Goal: Find specific page/section: Find specific page/section

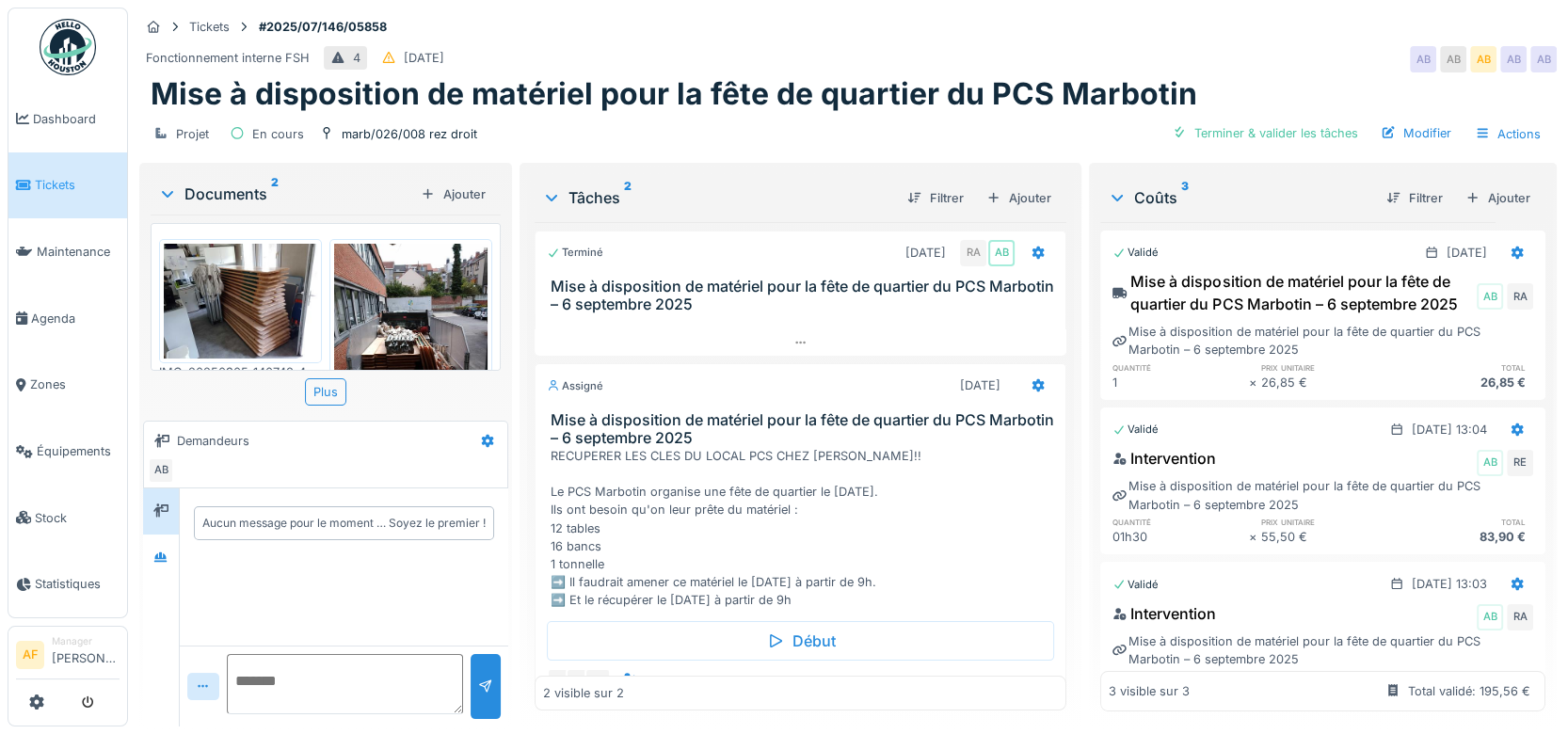
scroll to position [98, 0]
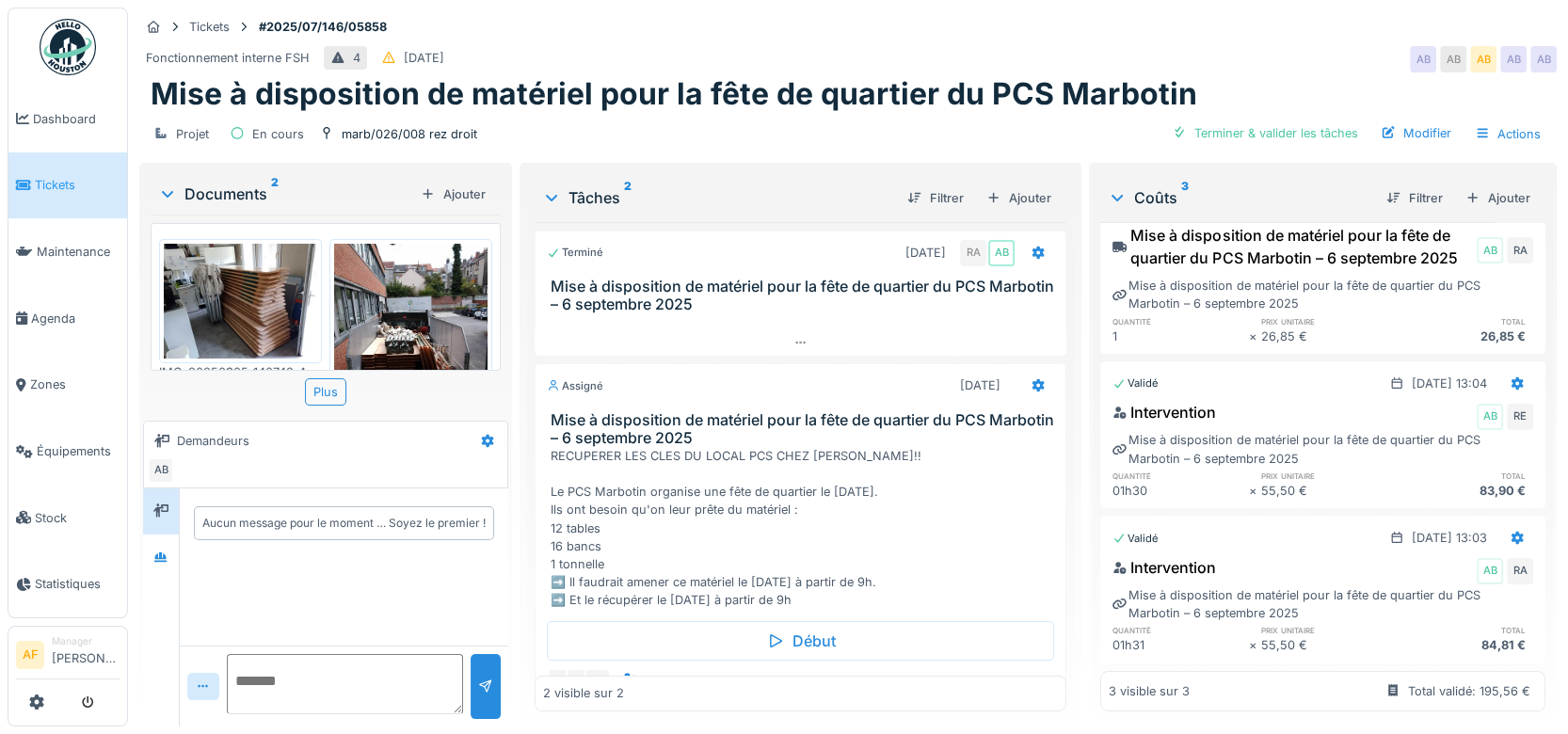
click at [73, 177] on span "Tickets" at bounding box center [77, 185] width 84 height 18
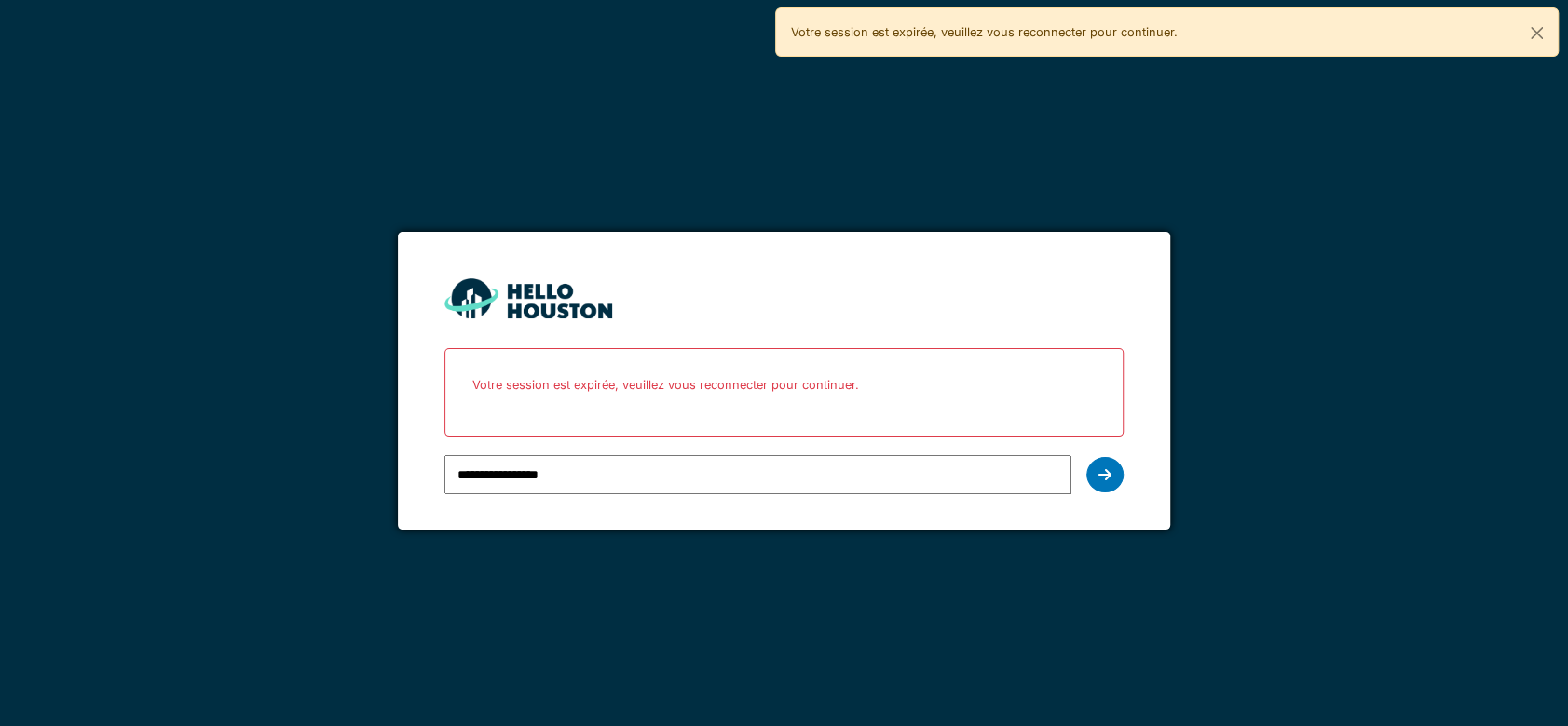
click at [1104, 471] on icon at bounding box center [1105, 475] width 13 height 15
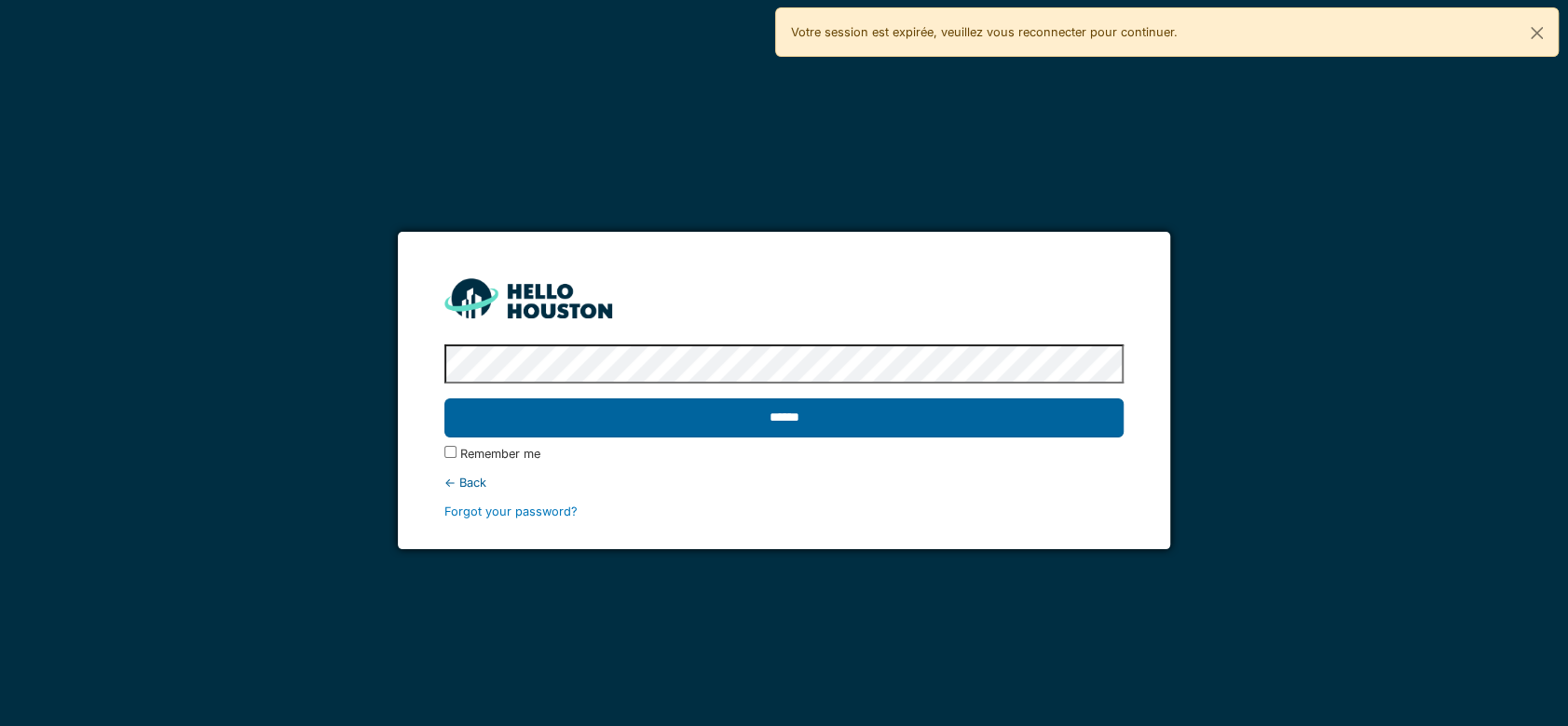
click at [933, 419] on input "******" at bounding box center [784, 418] width 679 height 39
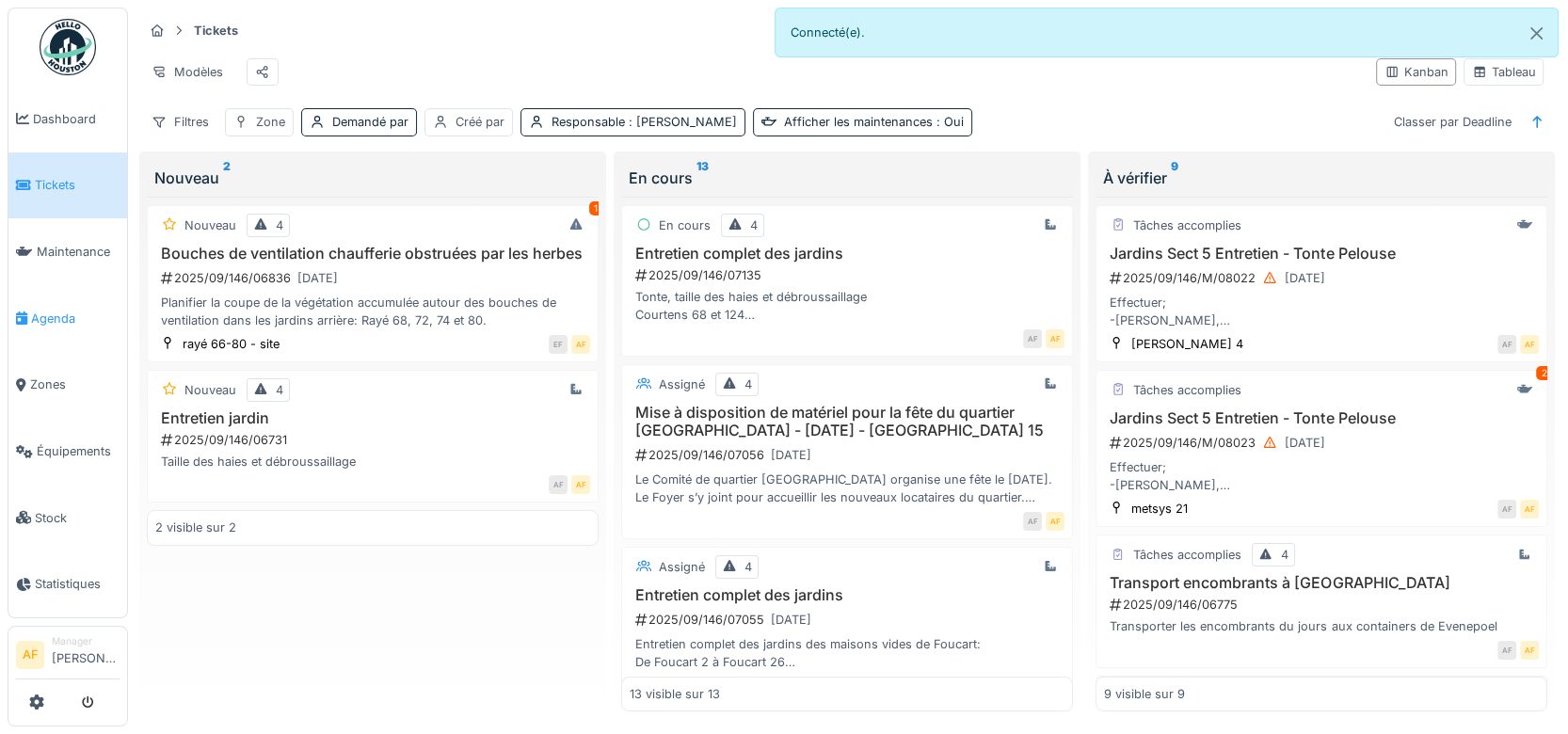
click at [45, 310] on span "Agenda" at bounding box center [75, 318] width 88 height 18
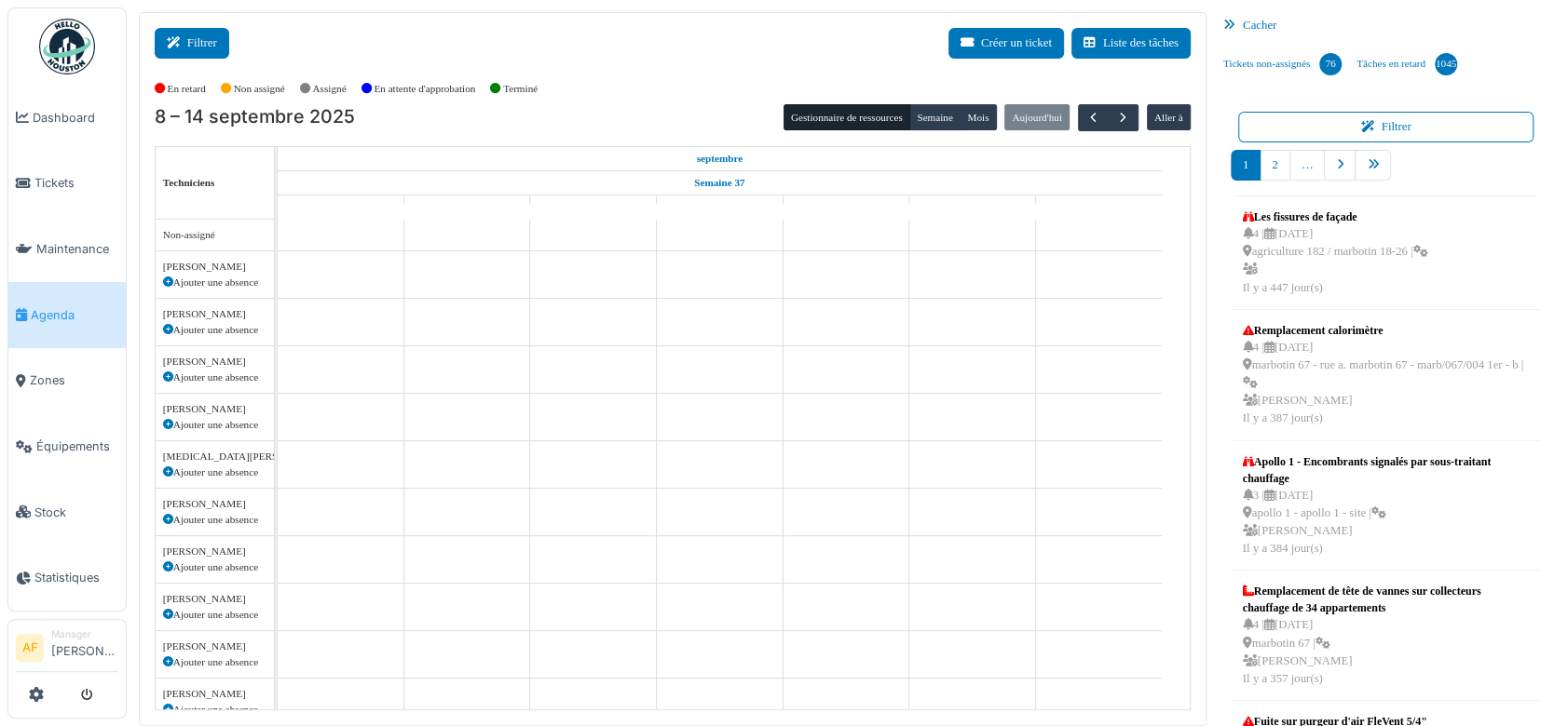
click at [201, 48] on button "Filtrer" at bounding box center [192, 43] width 75 height 31
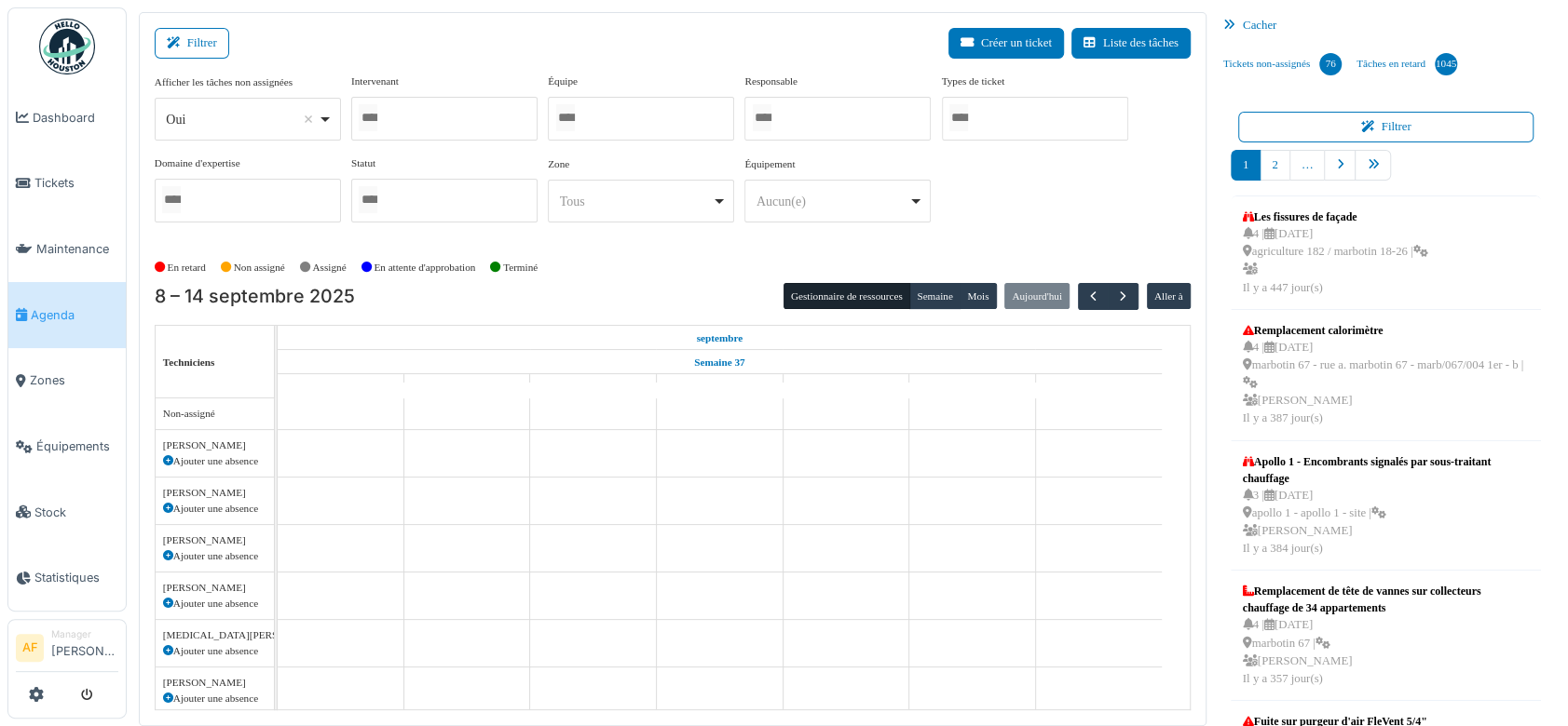
click at [437, 120] on div at bounding box center [444, 118] width 187 height 44
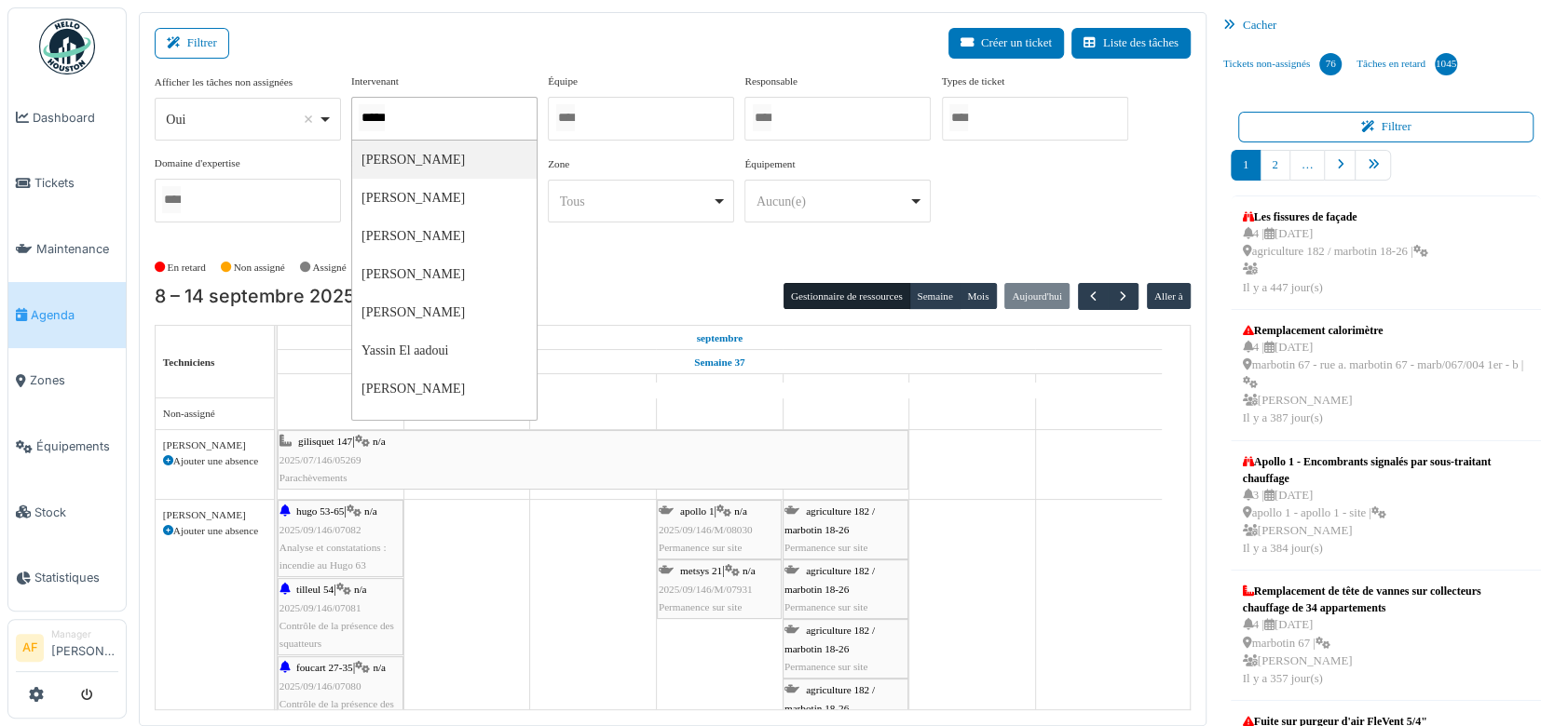
type input "******"
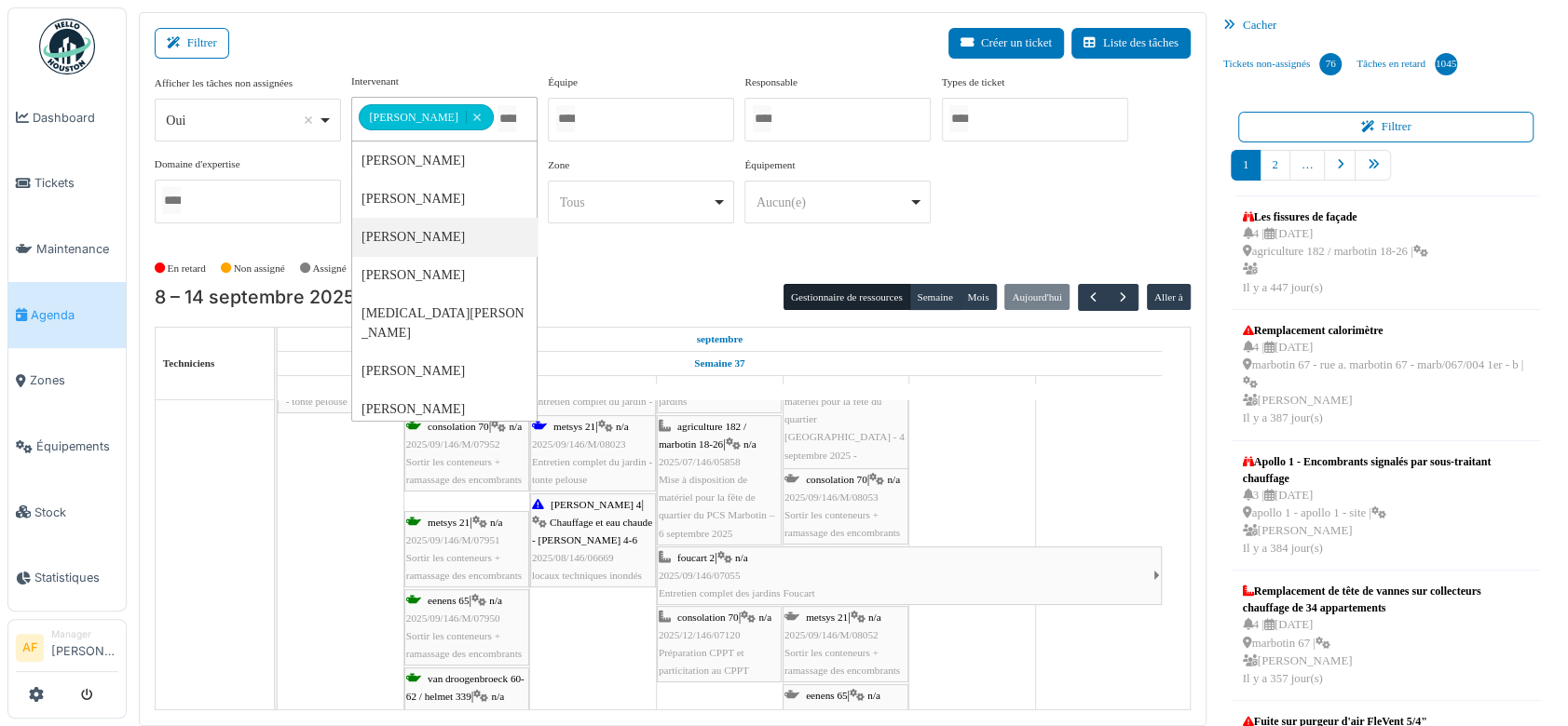
scroll to position [207, 0]
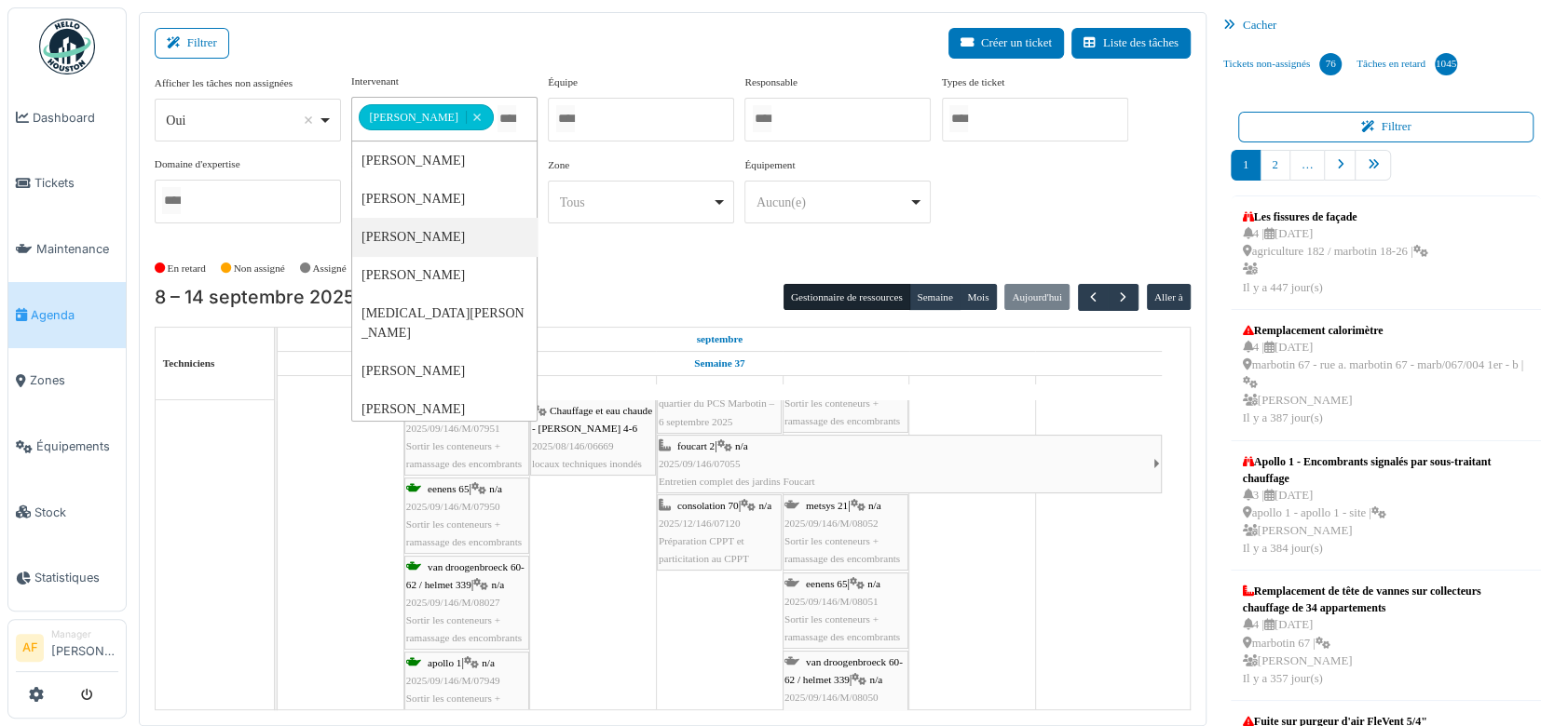
click at [820, 469] on div "foucart 2 | n/a 2025/09/146/07055 Entretien complet des jardins [GEOGRAPHIC_DAT…" at bounding box center [906, 465] width 495 height 54
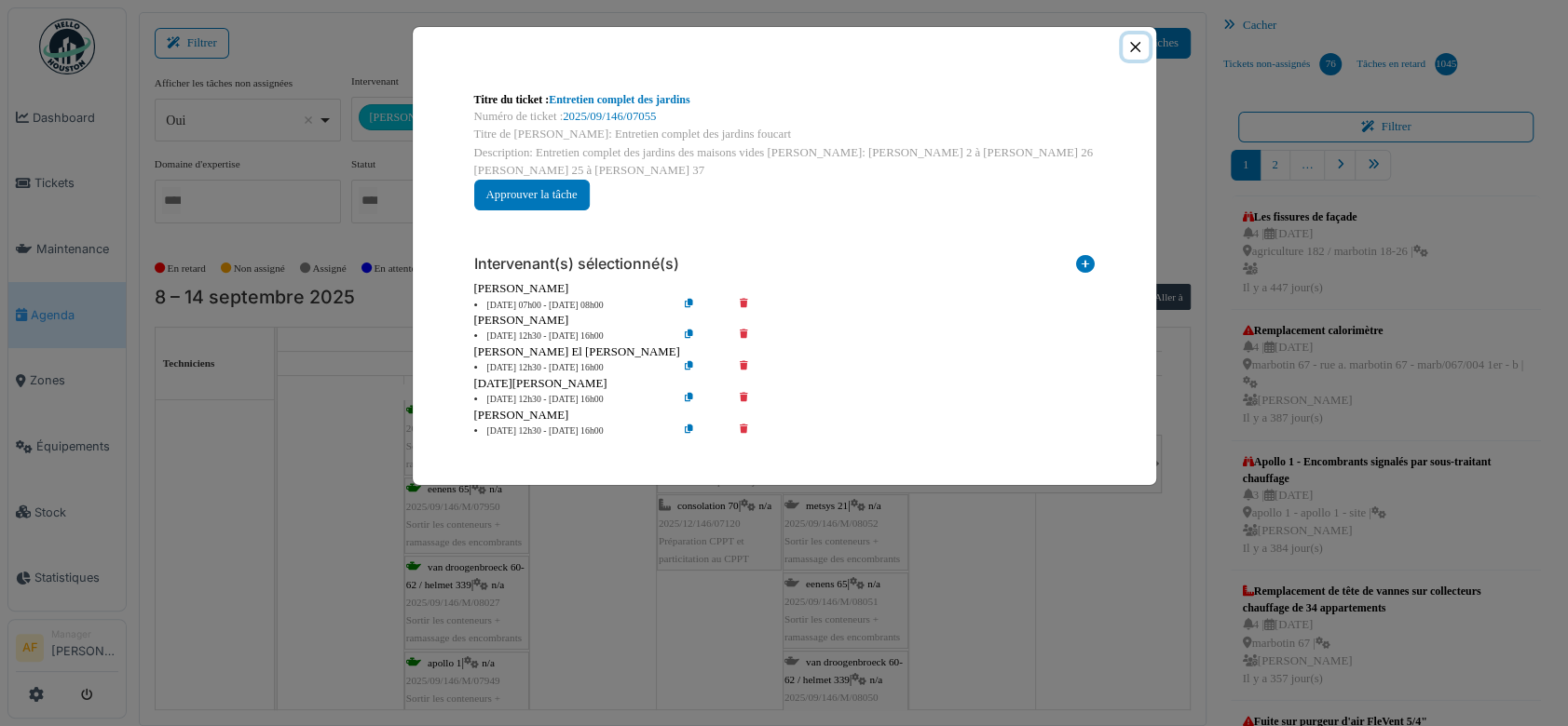
click at [1133, 50] on button "Close" at bounding box center [1135, 47] width 25 height 25
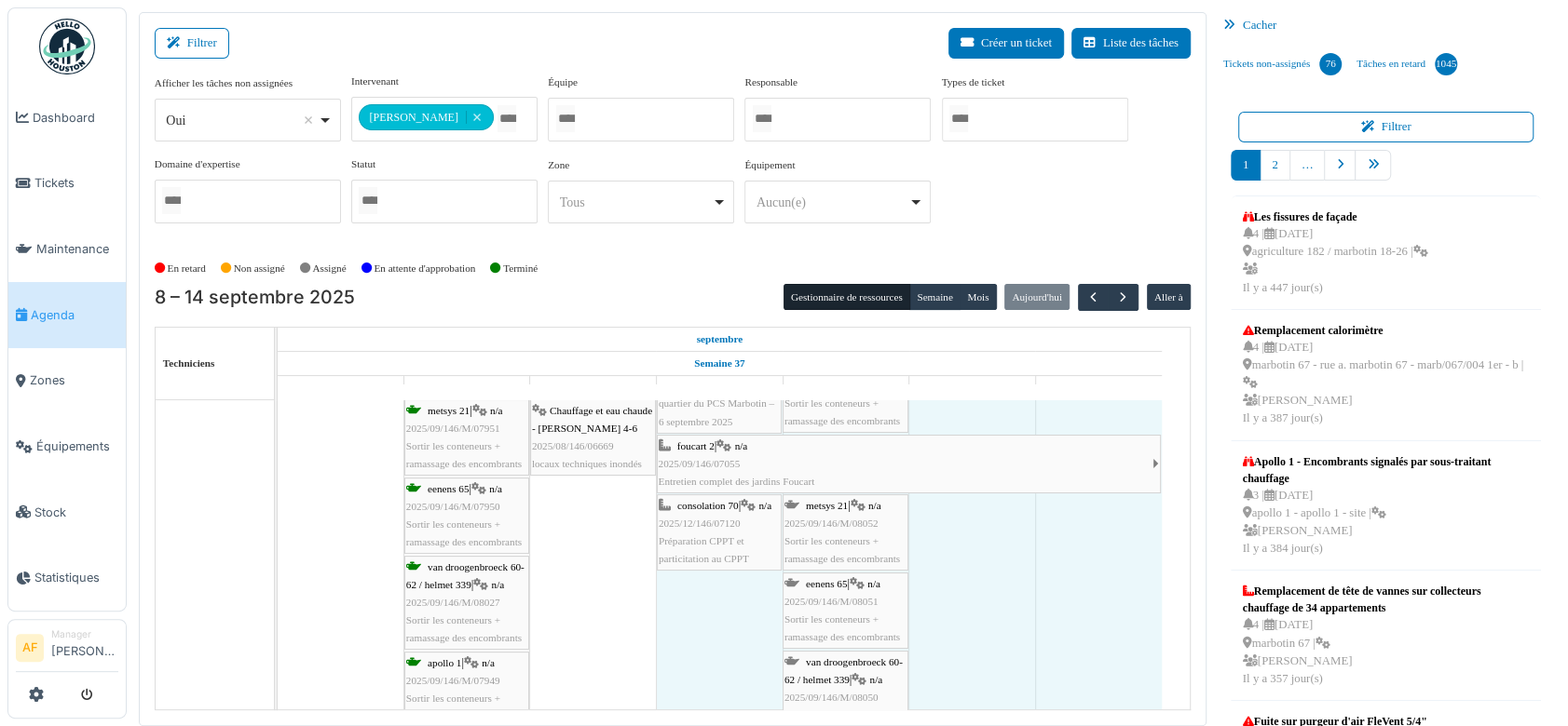
drag, startPoint x: 657, startPoint y: 455, endPoint x: 711, endPoint y: 455, distance: 54.0
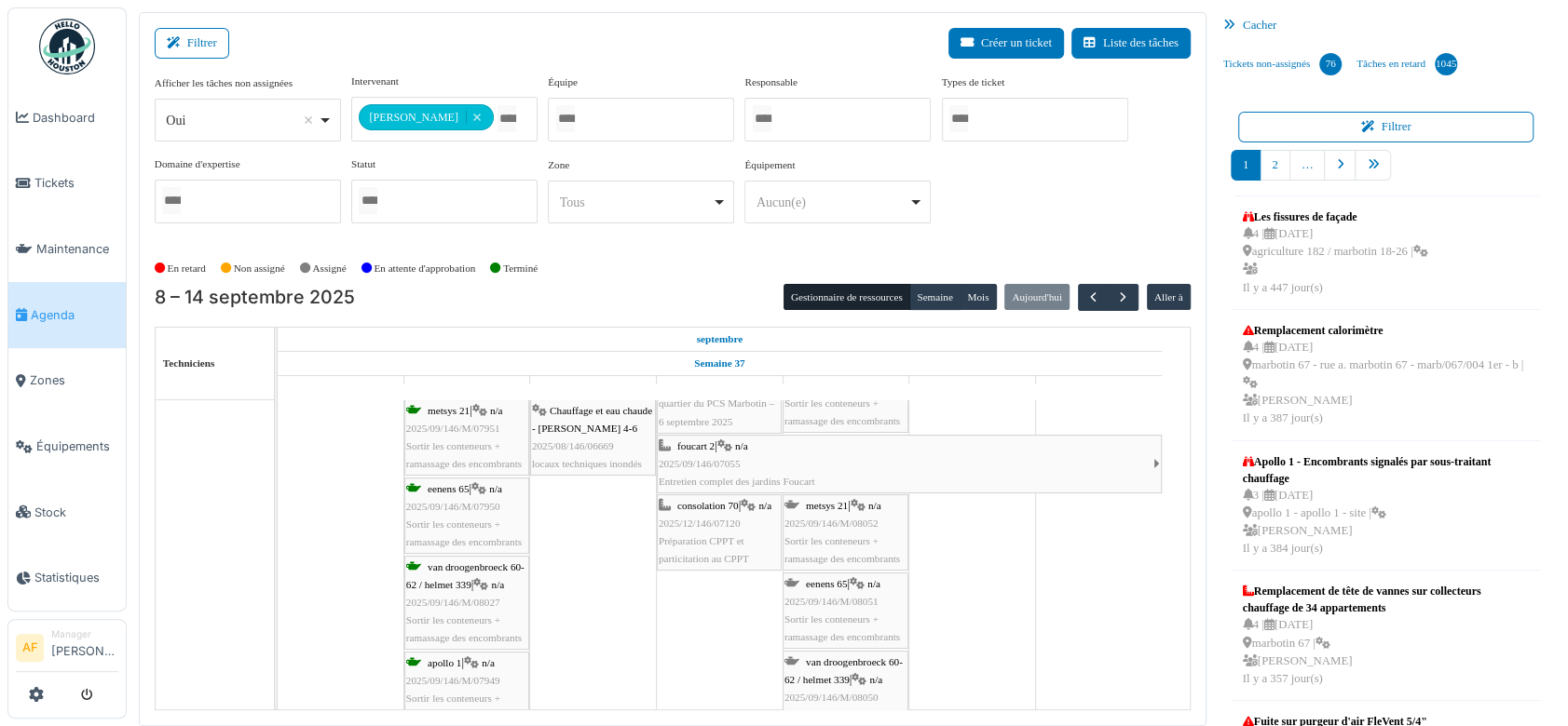
click at [708, 451] on div "foucart 2 | n/a 2025/09/146/07055 Entretien complet des jardins [GEOGRAPHIC_DAT…" at bounding box center [906, 465] width 495 height 54
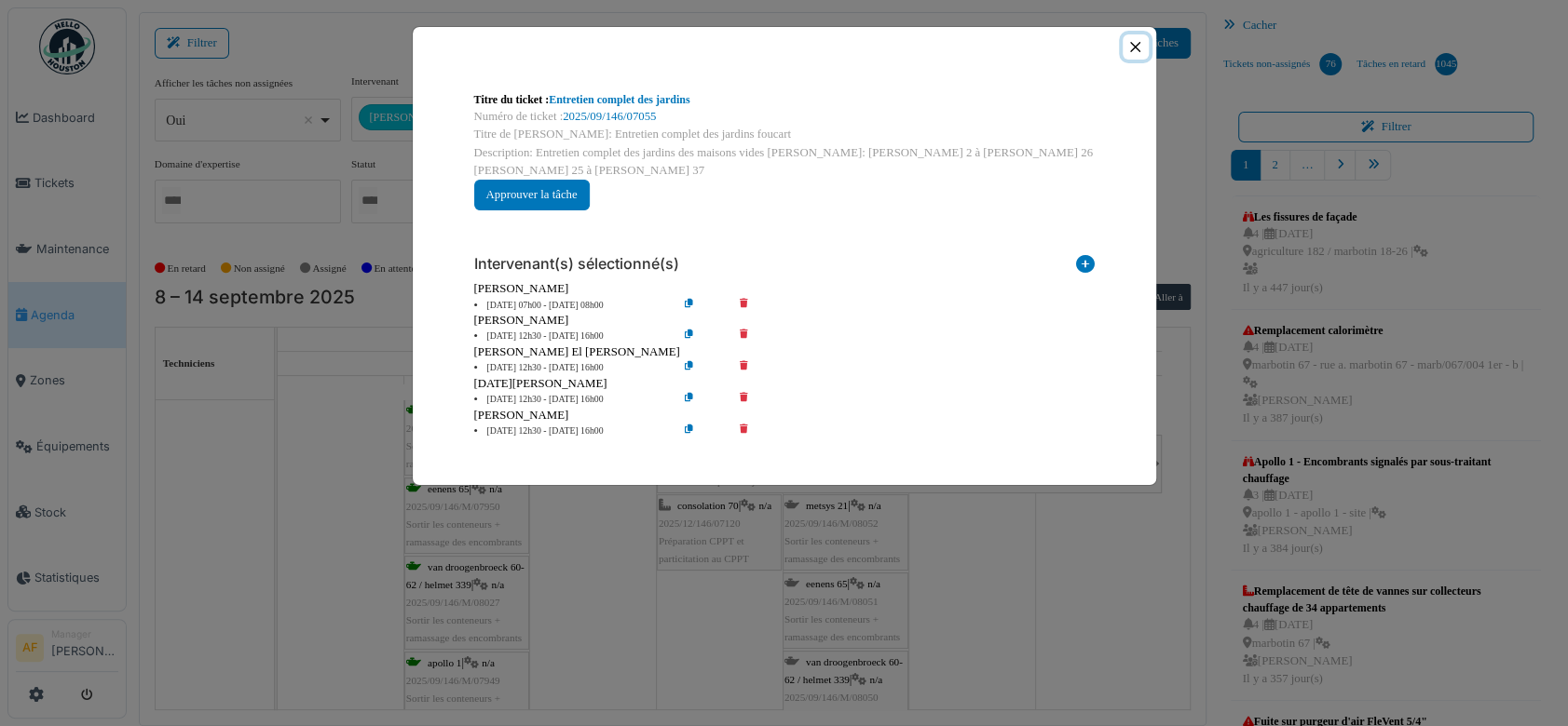
click at [1138, 48] on button "Close" at bounding box center [1135, 47] width 25 height 25
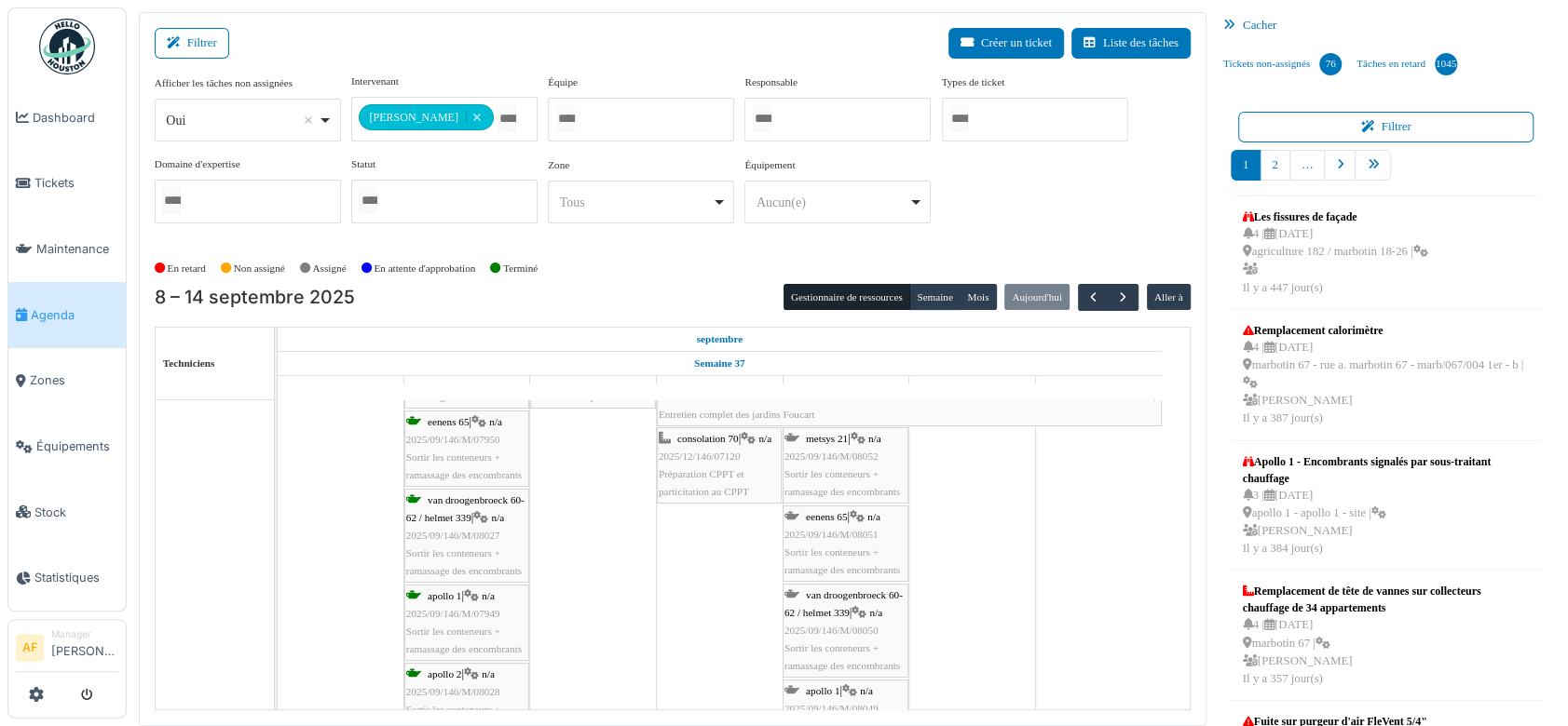
scroll to position [0, 0]
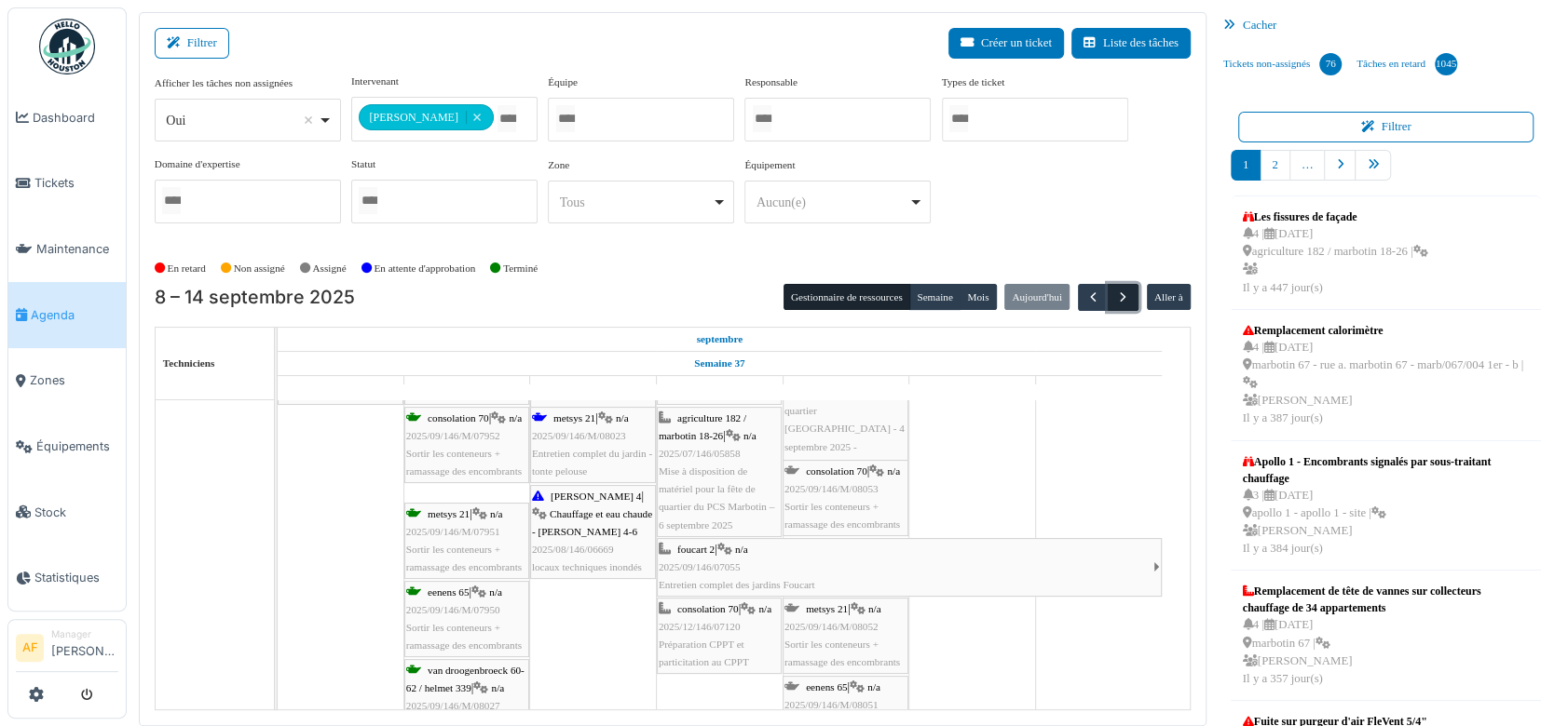
click at [1115, 293] on span "button" at bounding box center [1123, 297] width 16 height 16
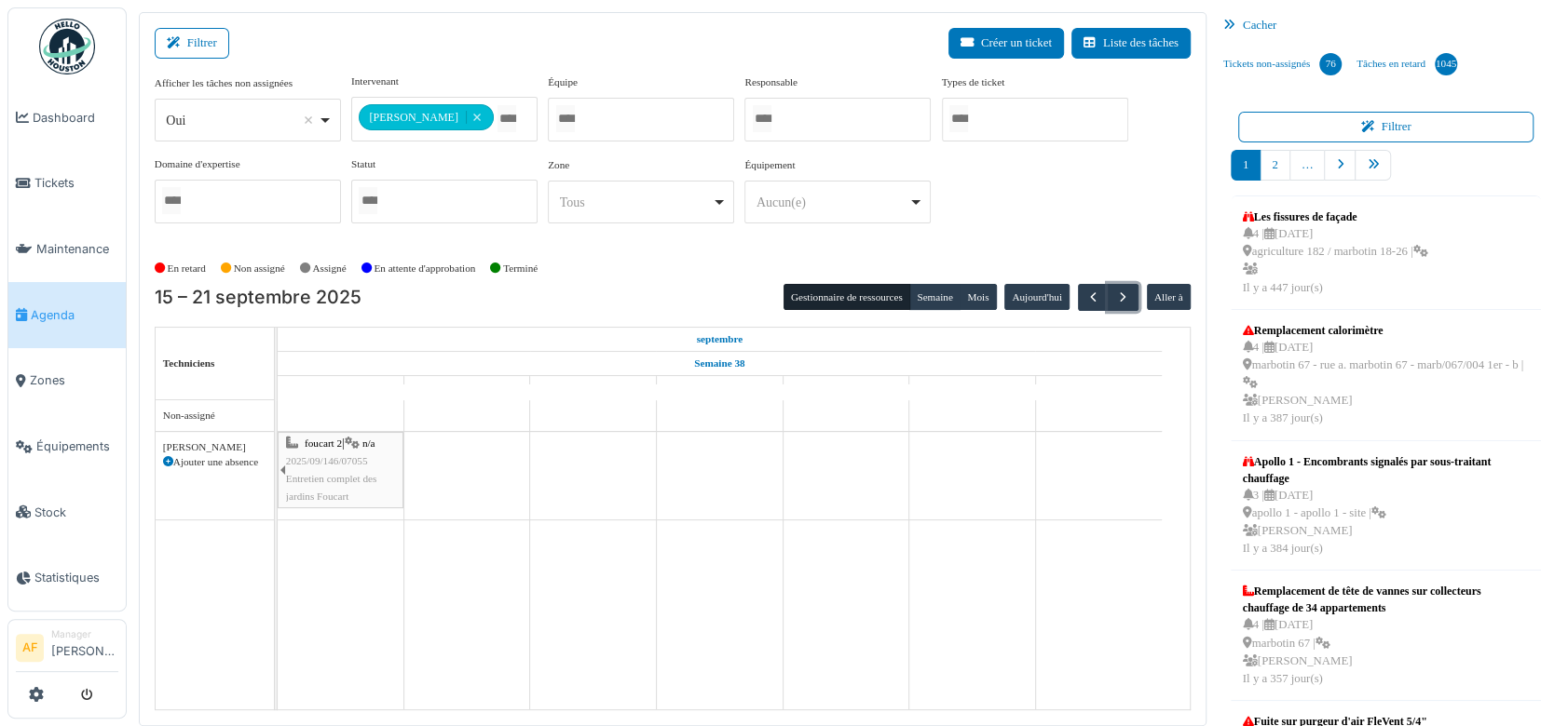
click at [358, 480] on span "Entretien complet des jardins Foucart" at bounding box center [331, 487] width 91 height 29
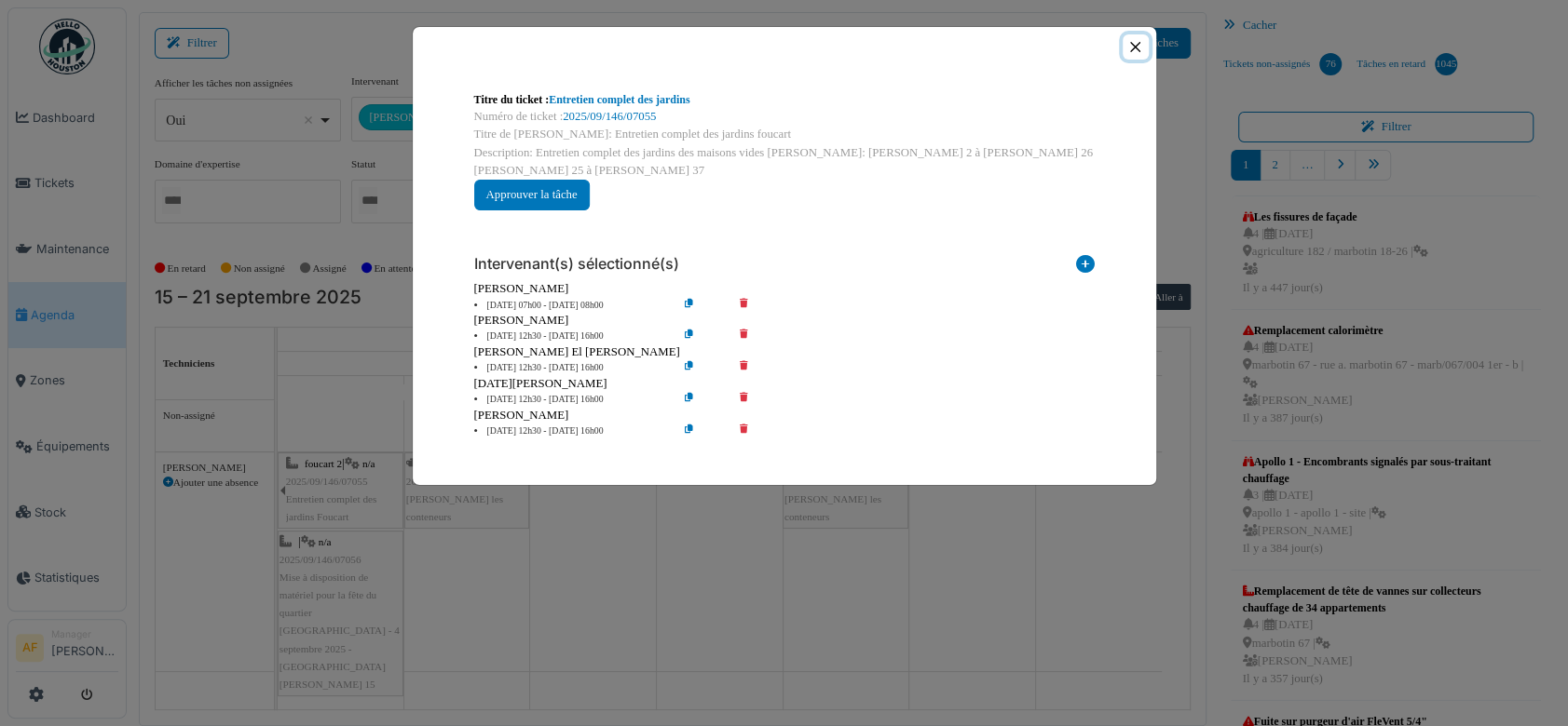
click at [1139, 47] on button "Close" at bounding box center [1135, 47] width 25 height 25
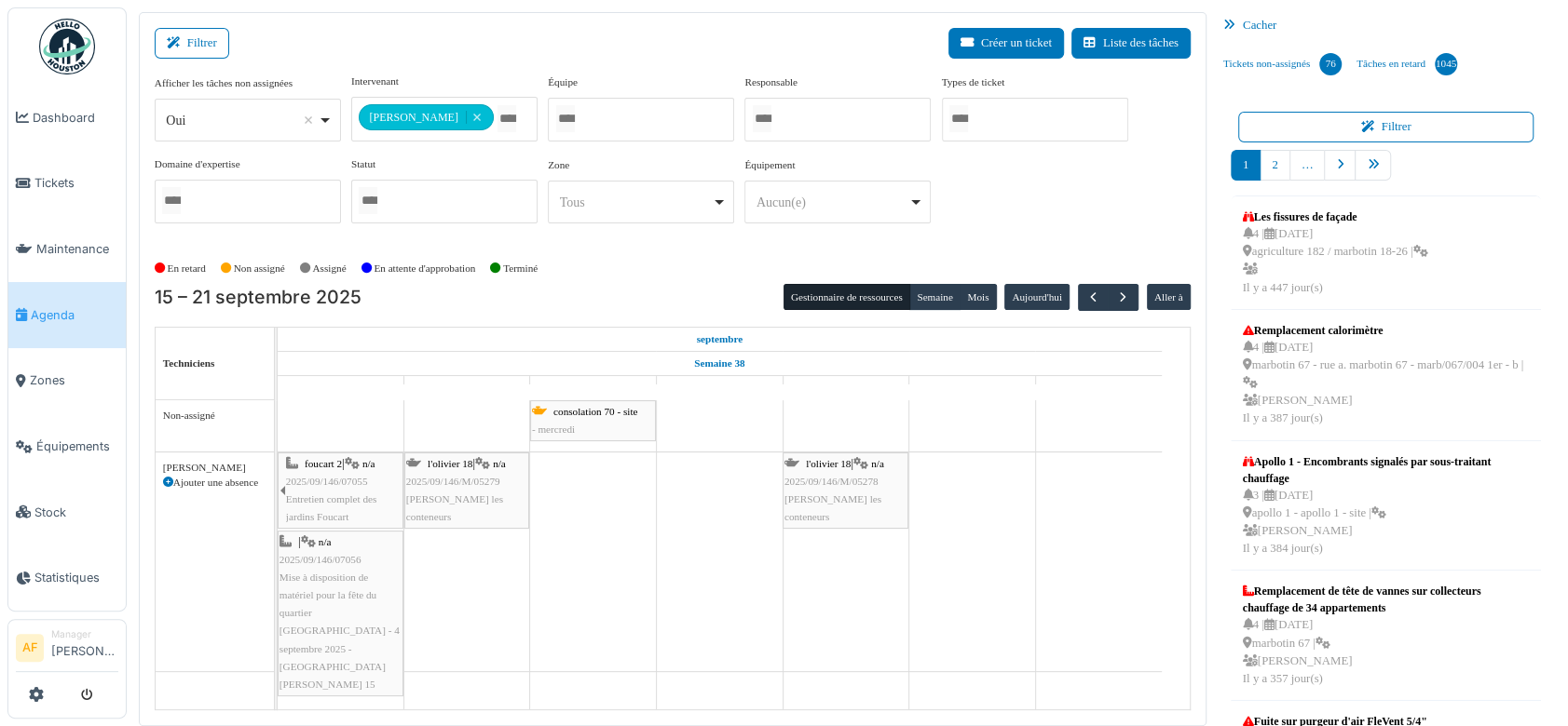
click at [338, 480] on span "2025/09/146/07055" at bounding box center [326, 482] width 82 height 11
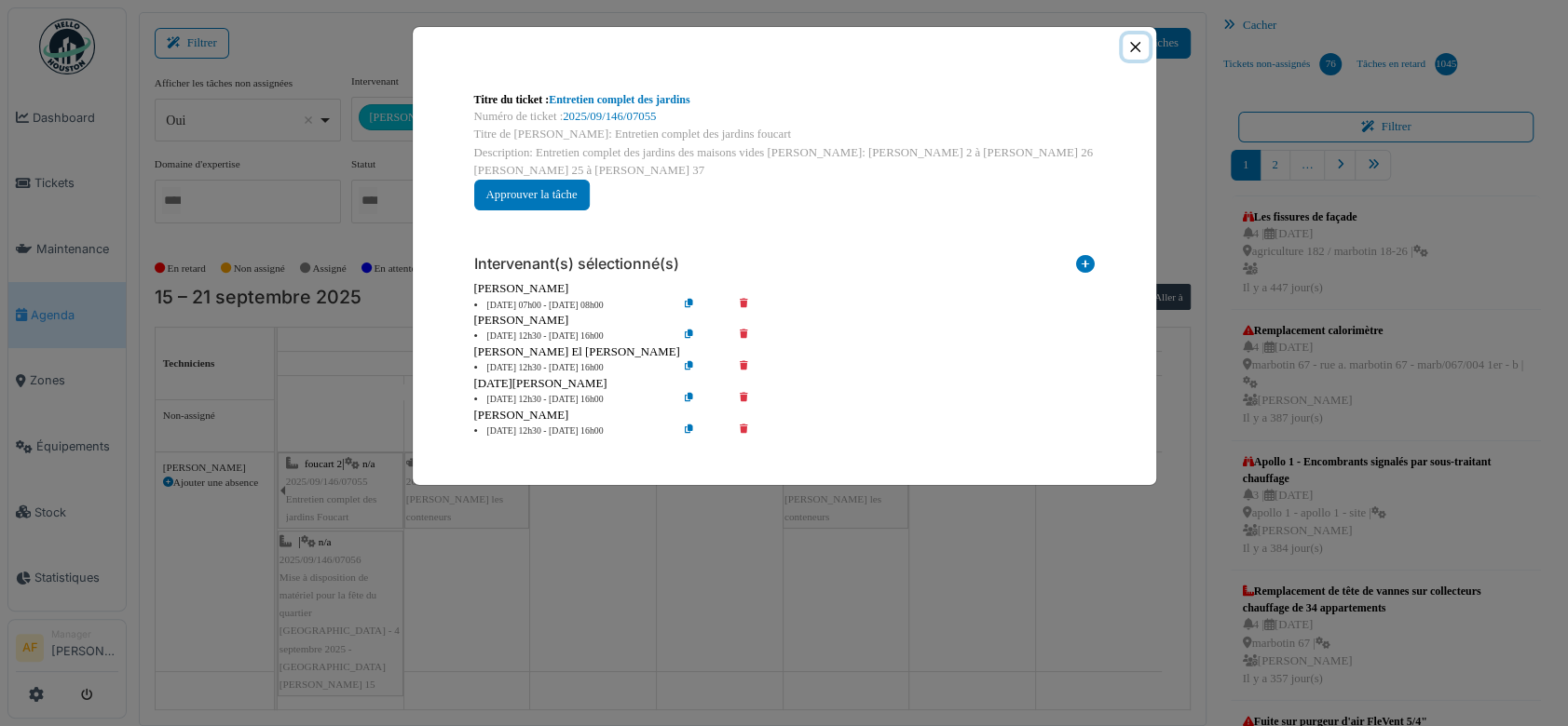
click at [1133, 47] on button "Close" at bounding box center [1135, 47] width 25 height 25
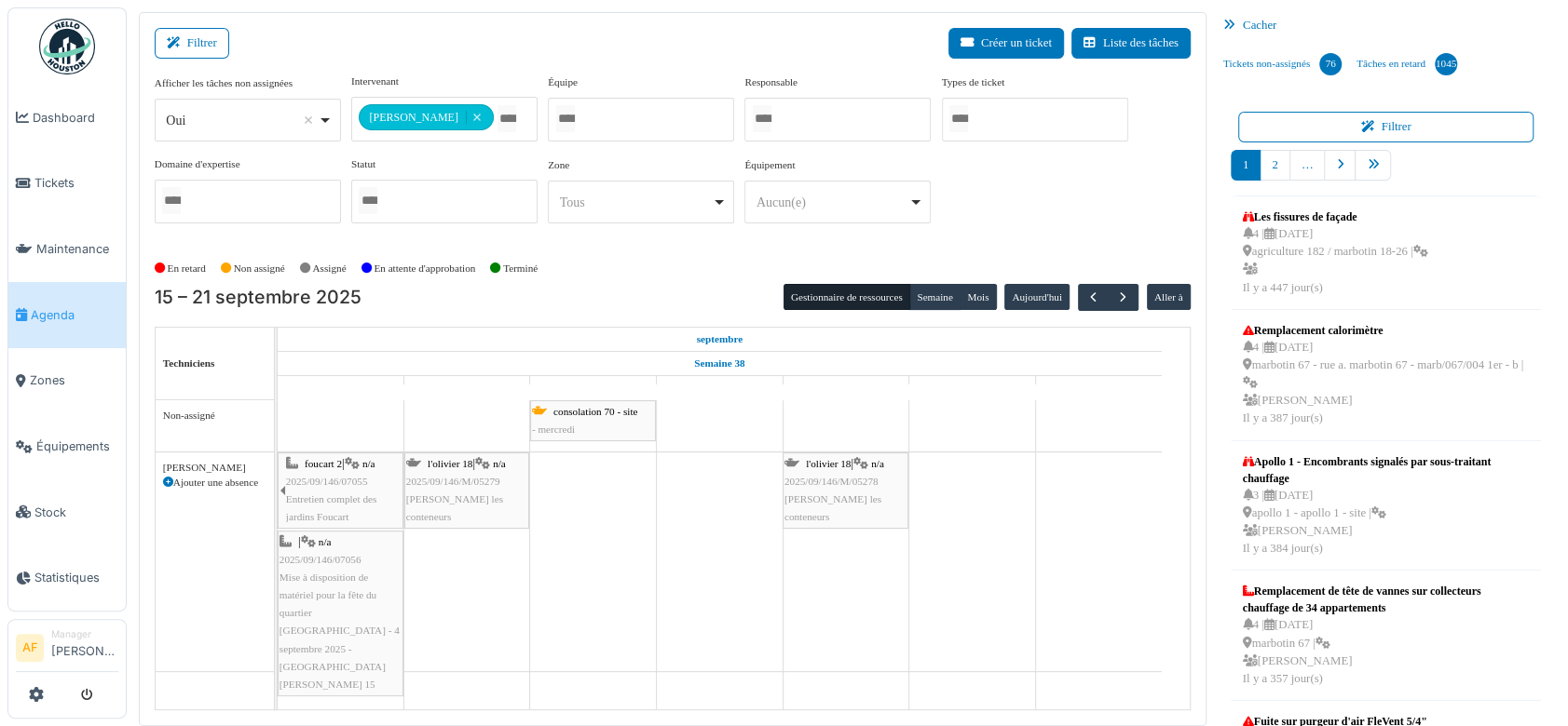
drag, startPoint x: 400, startPoint y: 482, endPoint x: 593, endPoint y: 482, distance: 193.0
click at [613, 483] on div "consolation 70 - site - mercredi apollo 1 Permanence sur site apollo 1 Permanen…" at bounding box center [733, 555] width 912 height 309
click at [515, 74] on div "**********" at bounding box center [672, 369] width 1068 height 714
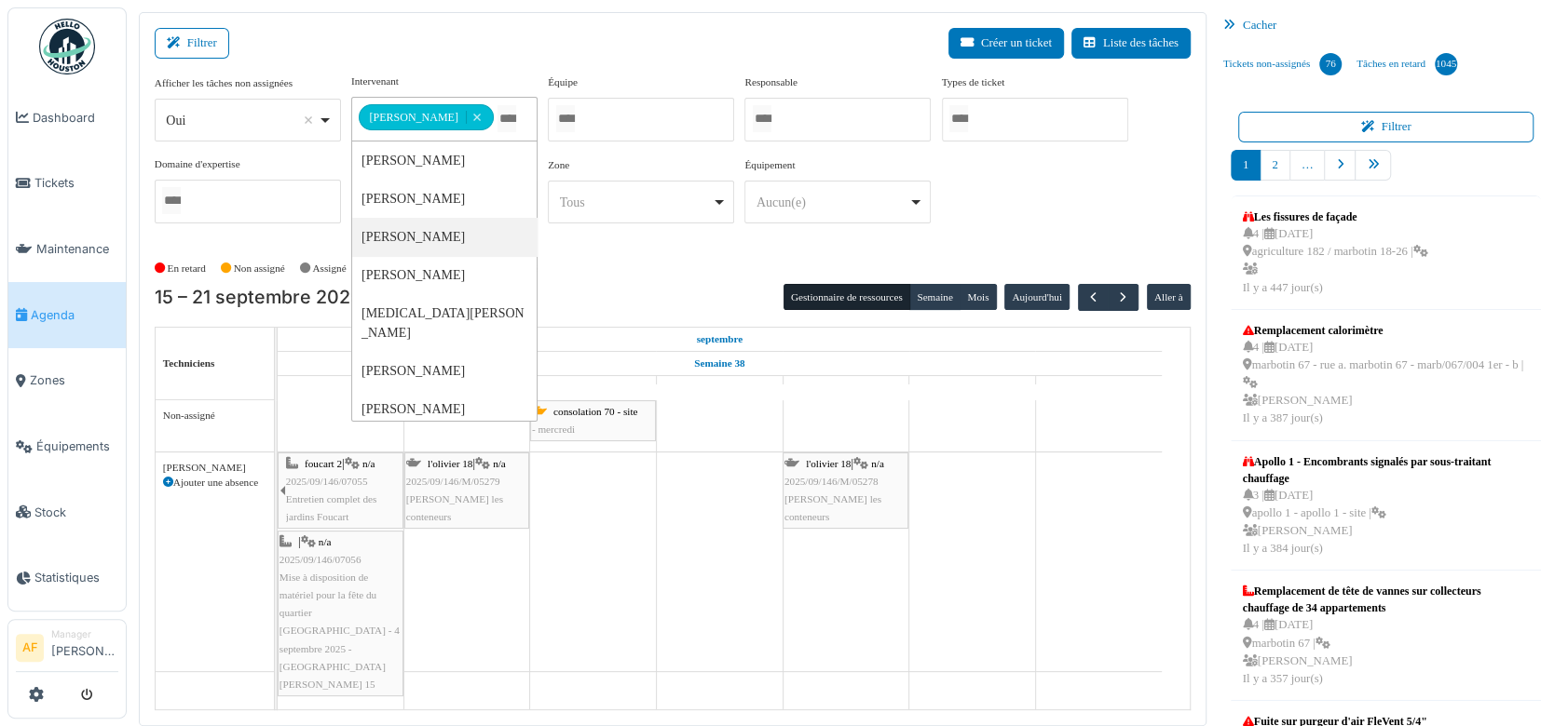
drag, startPoint x: 515, startPoint y: 75, endPoint x: 481, endPoint y: 121, distance: 57.2
click at [498, 121] on input "Tous" at bounding box center [507, 118] width 19 height 27
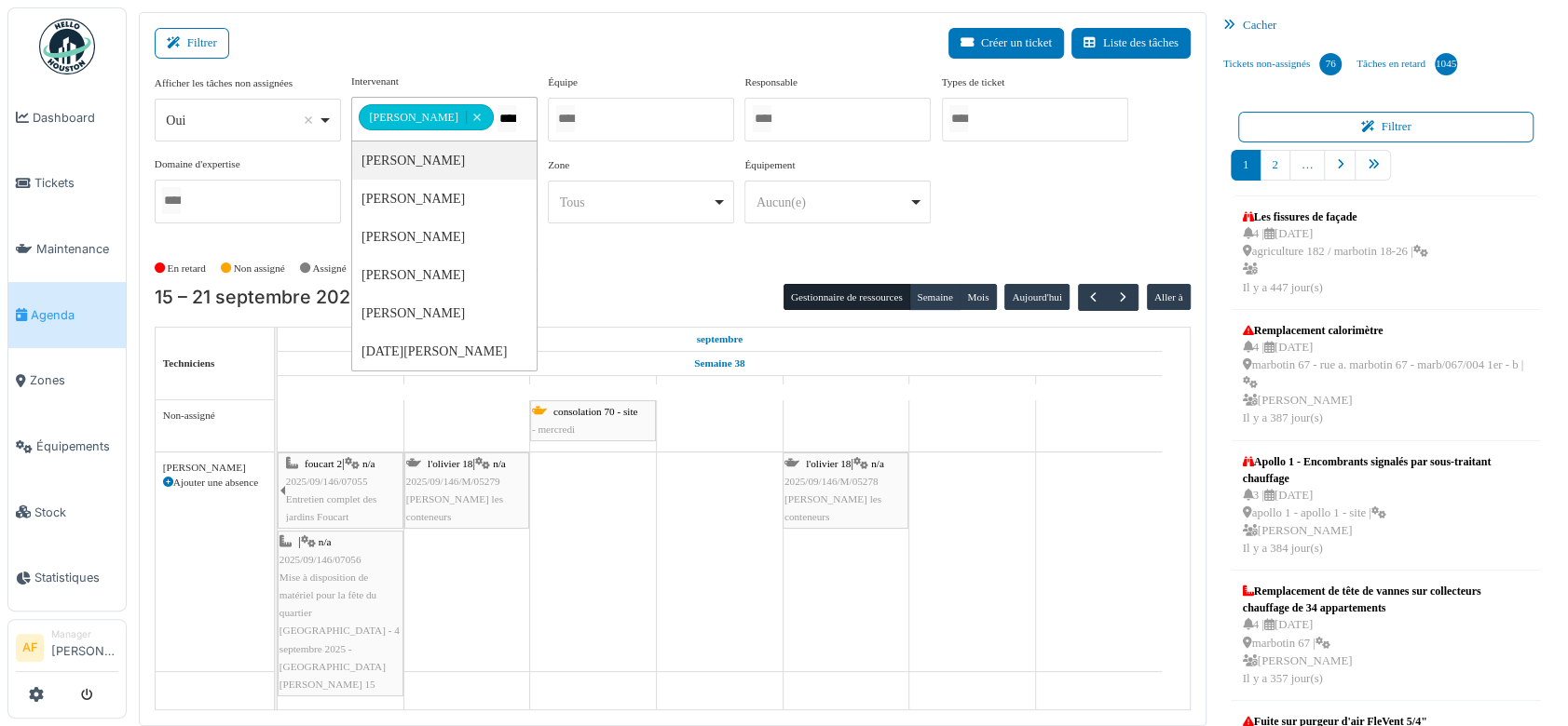
type input "*****"
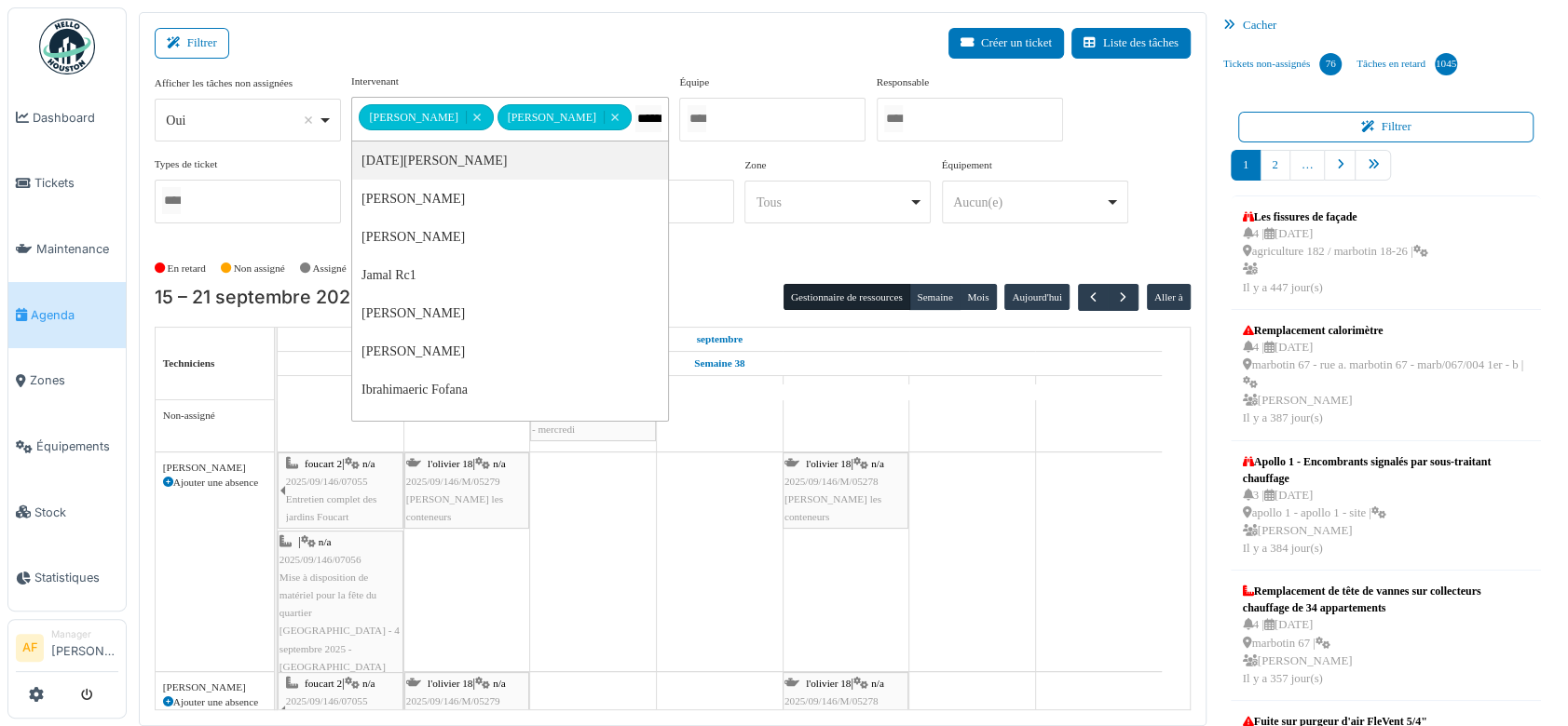
type input "*******"
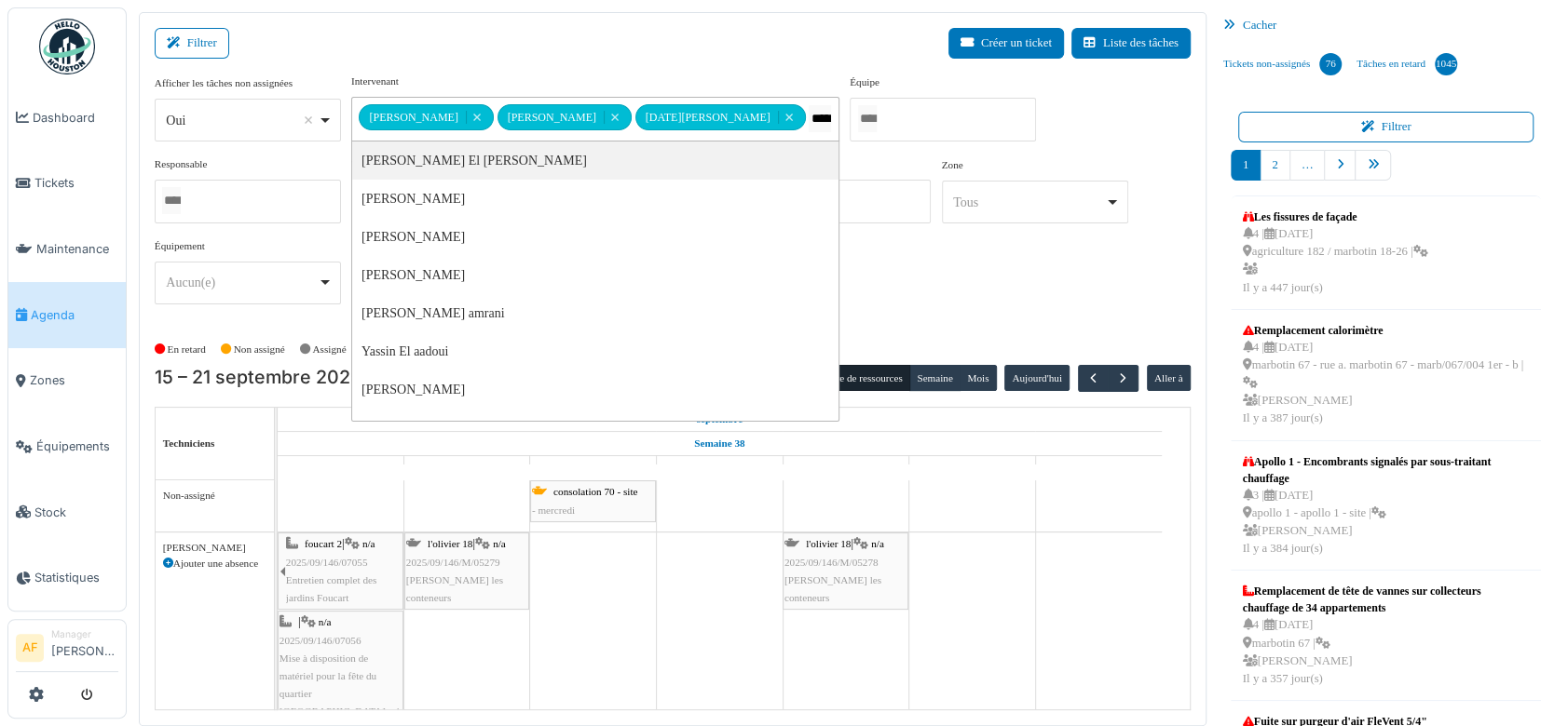
type input "******"
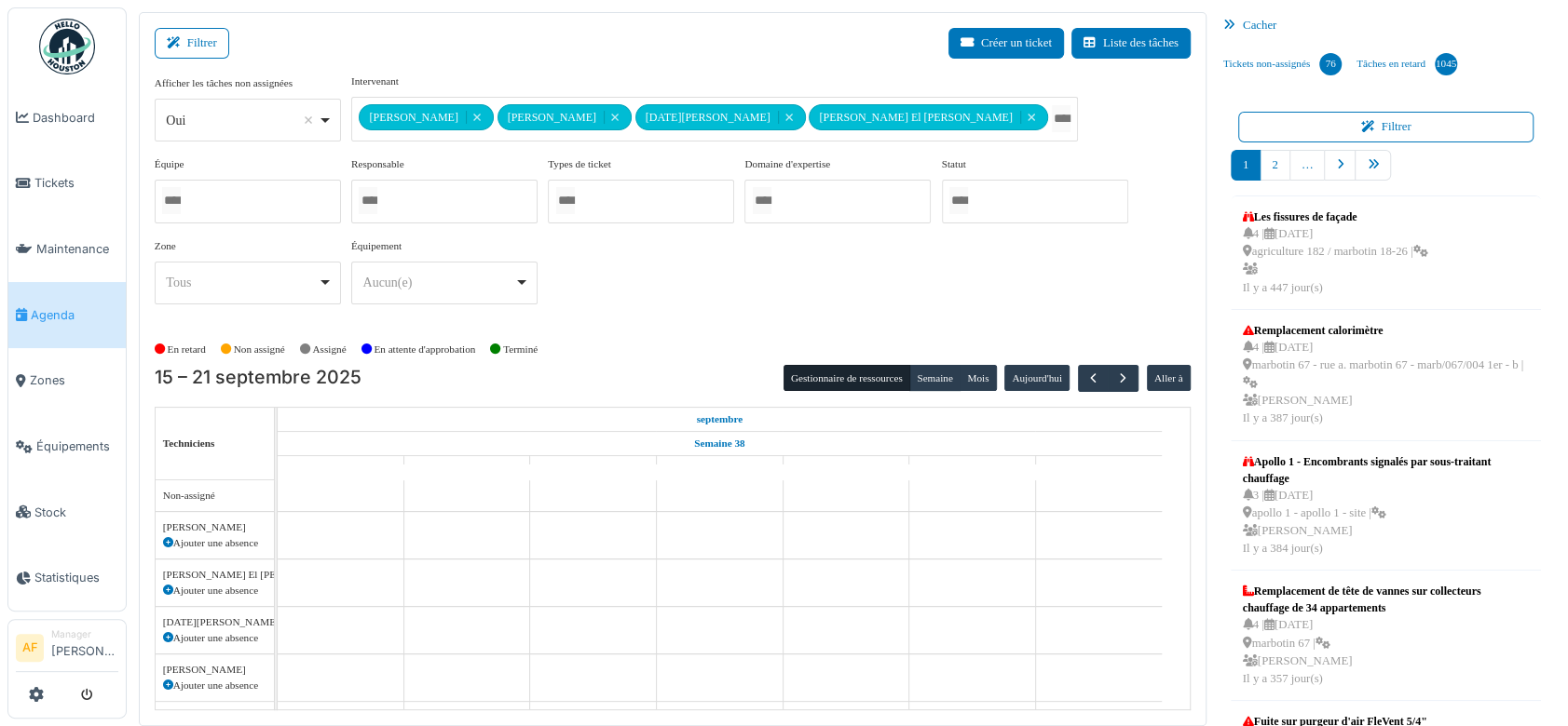
click at [681, 43] on div "Filtrer Créer un ticket Liste des tâches" at bounding box center [672, 51] width 1036 height 46
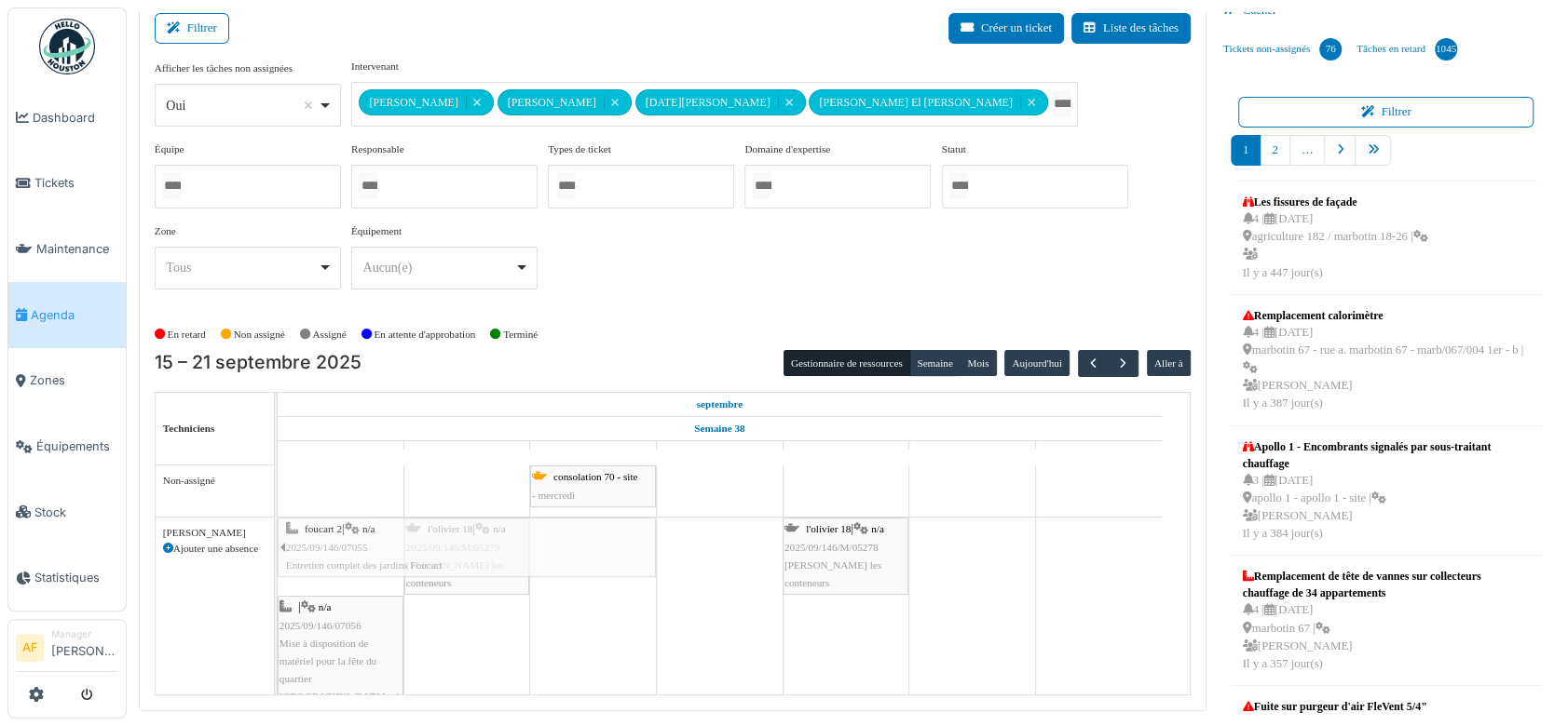
drag, startPoint x: 397, startPoint y: 549, endPoint x: 659, endPoint y: 552, distance: 262.0
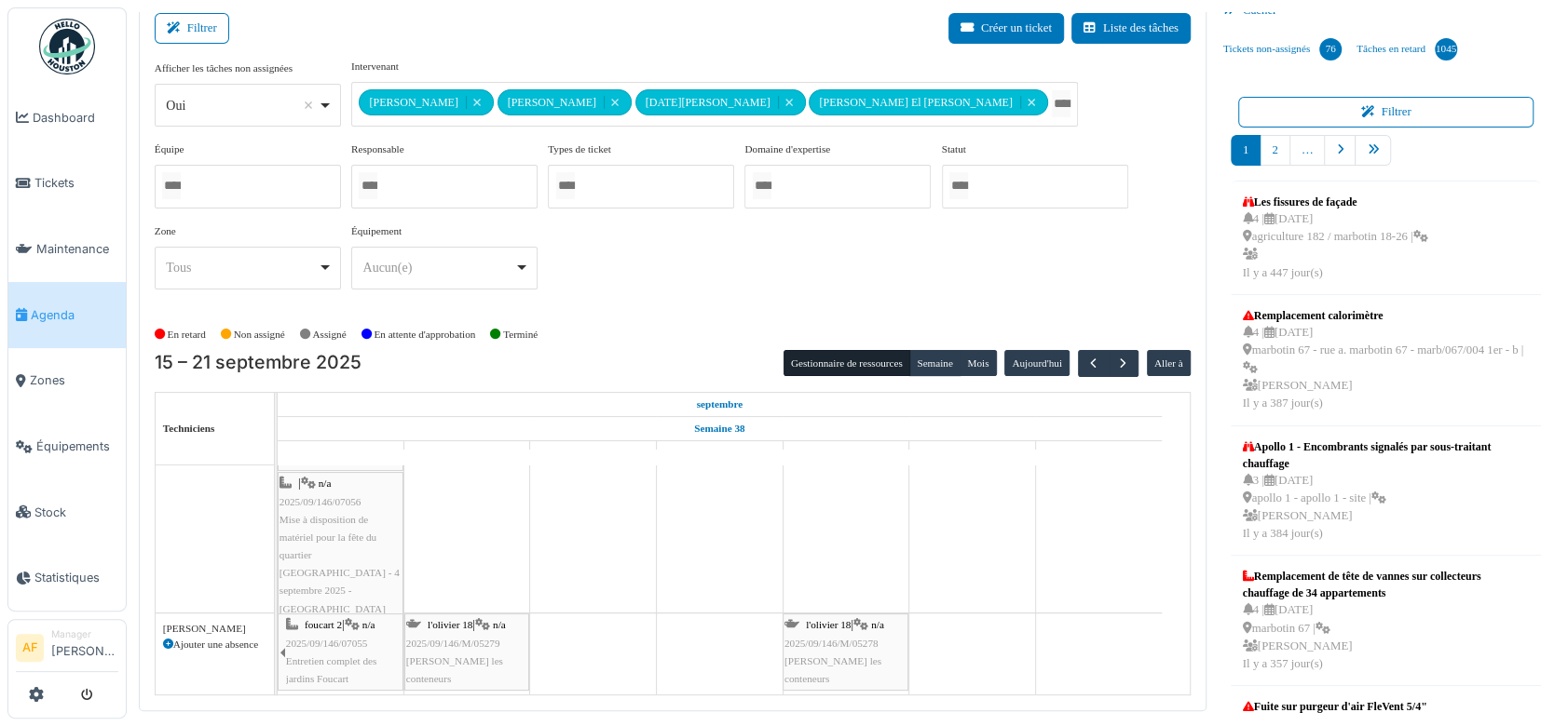
scroll to position [432, 0]
drag, startPoint x: 400, startPoint y: 608, endPoint x: 650, endPoint y: 612, distance: 250.0
click at [650, 612] on div "consolation 70 - site - mercredi apollo 1 Permanence sur site apollo 1 Permanen…" at bounding box center [733, 370] width 912 height 650
drag, startPoint x: 397, startPoint y: 608, endPoint x: 607, endPoint y: 614, distance: 210.1
click at [277, 614] on div "foucart 2 | n/a 2025/09/146/07055 Entretien complet des jardins [GEOGRAPHIC_DAT…" at bounding box center [277, 649] width 0 height 87
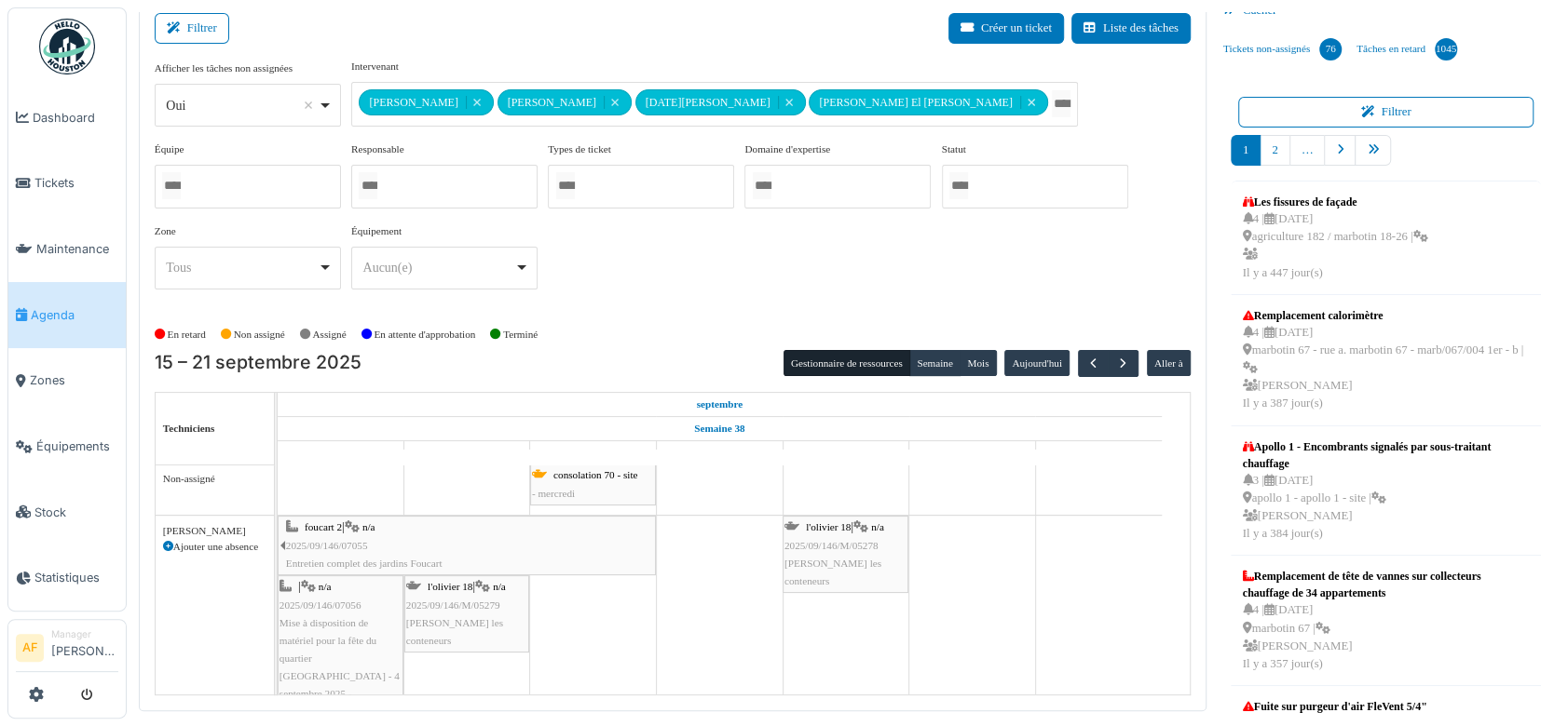
scroll to position [0, 0]
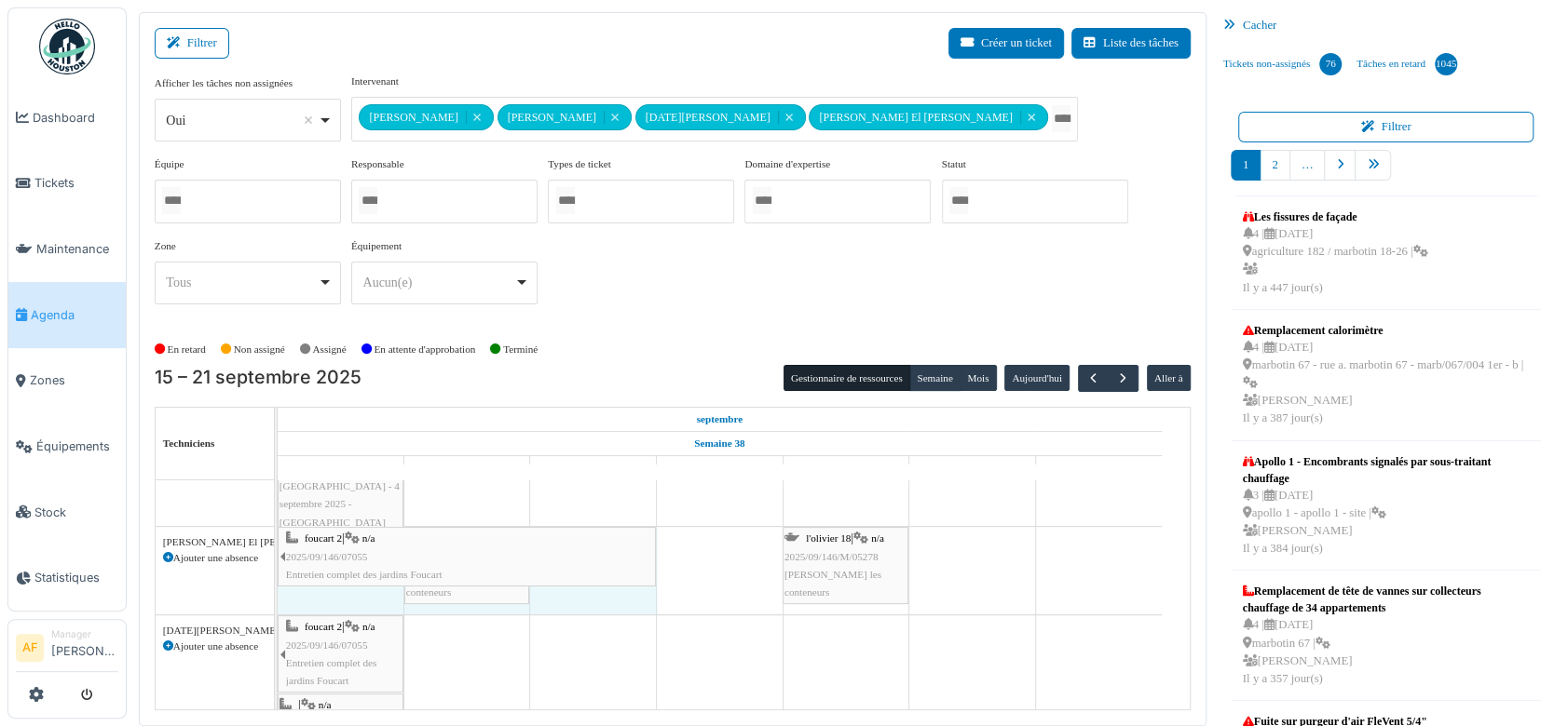
drag, startPoint x: 398, startPoint y: 565, endPoint x: 581, endPoint y: 557, distance: 183.2
click at [277, 557] on div "foucart 2 | n/a 2025/09/146/07055 Entretien complet des jardins [GEOGRAPHIC_DAT…" at bounding box center [277, 570] width 0 height 87
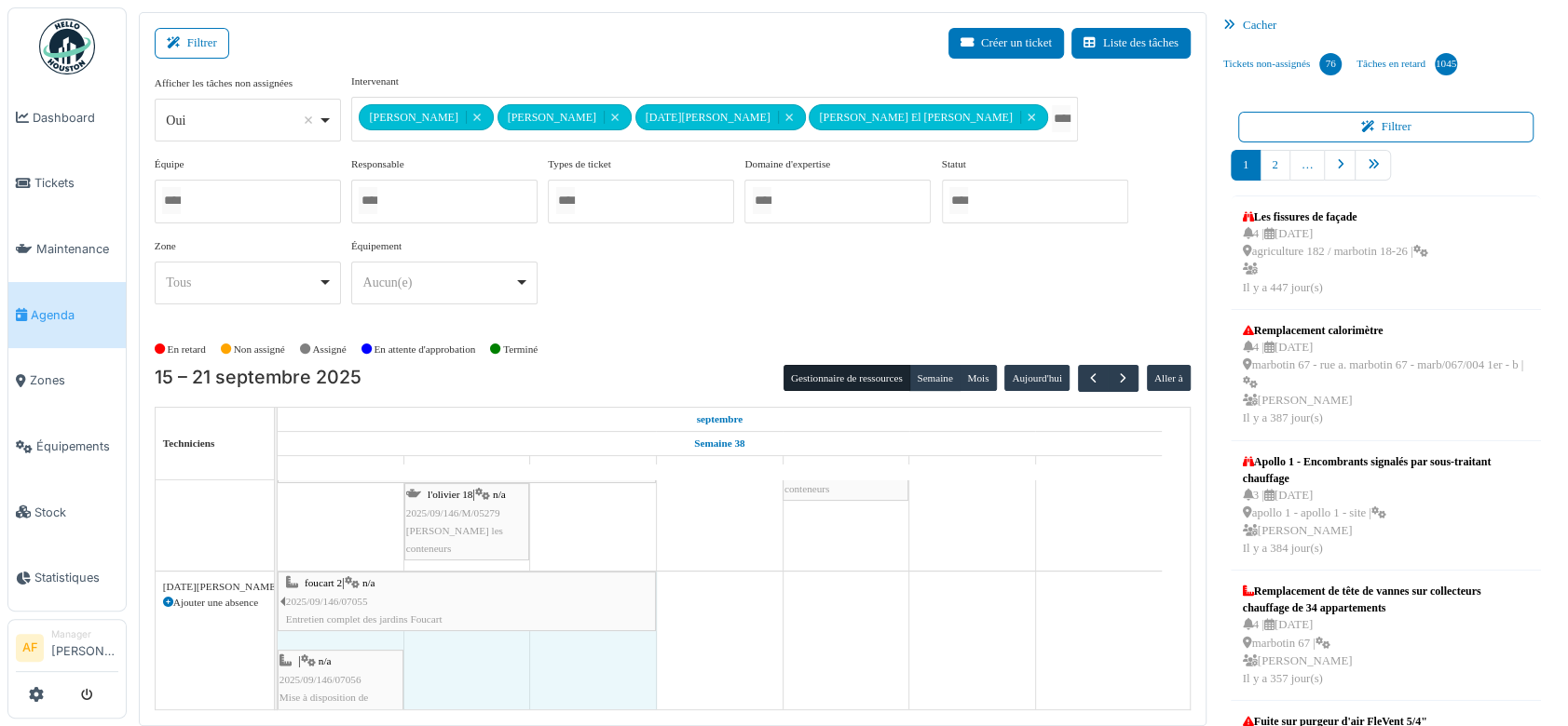
drag, startPoint x: 397, startPoint y: 596, endPoint x: 568, endPoint y: 593, distance: 171.0
click at [277, 593] on div "foucart 2 | n/a 2025/09/146/07055 Entretien complet des jardins [GEOGRAPHIC_DAT…" at bounding box center [277, 681] width 0 height 219
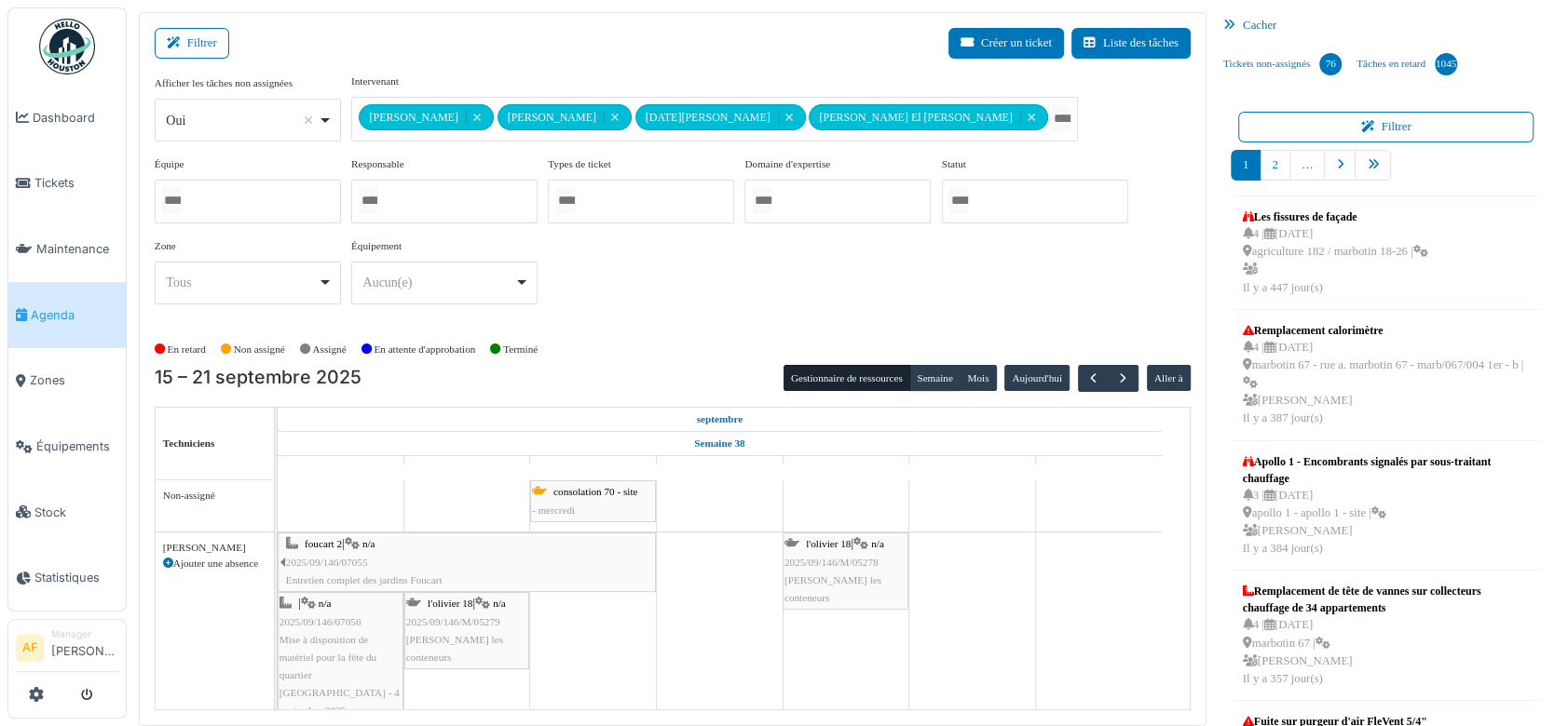
click at [665, 277] on div "**********" at bounding box center [672, 197] width 1036 height 245
